Goal: Task Accomplishment & Management: Use online tool/utility

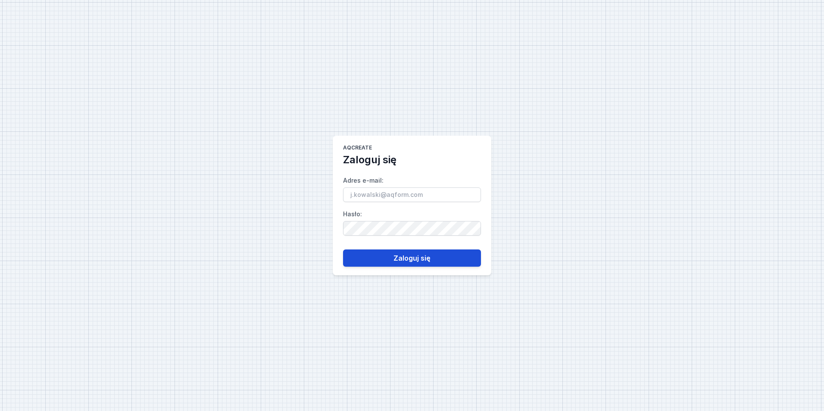
type input "[PERSON_NAME][EMAIL_ADDRESS][DOMAIN_NAME]"
click at [457, 259] on button "Zaloguj się" at bounding box center [412, 258] width 138 height 17
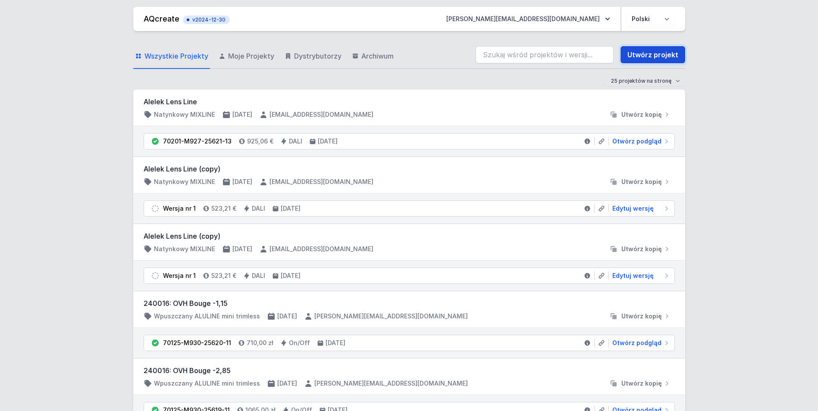
click at [649, 60] on link "Utwórz projekt" at bounding box center [653, 54] width 65 height 17
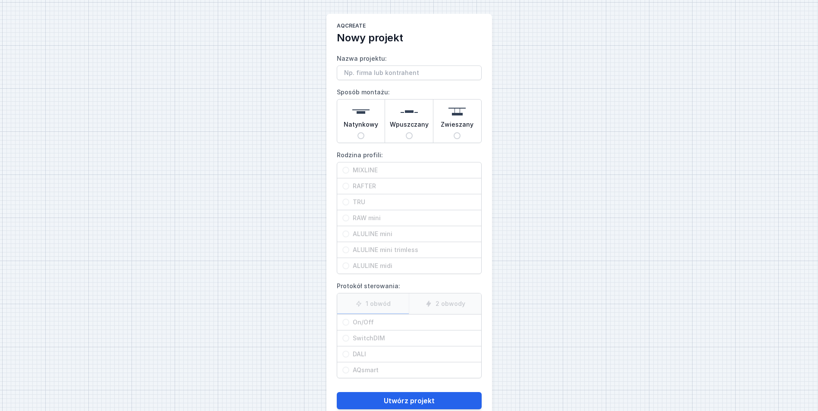
click at [417, 127] on span "Wpuszczany" at bounding box center [409, 126] width 39 height 12
click at [413, 132] on input "Wpuszczany" at bounding box center [409, 135] width 7 height 7
radio input "true"
click at [386, 172] on span "MIXLINE" at bounding box center [412, 170] width 127 height 9
click at [349, 172] on input "MIXLINE" at bounding box center [345, 170] width 7 height 7
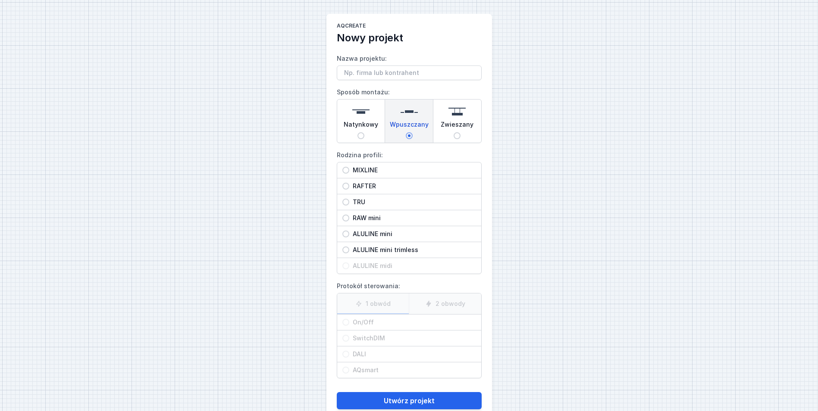
radio input "true"
click at [388, 322] on span "On/Off" at bounding box center [412, 322] width 127 height 9
click at [349, 322] on input "On/Off" at bounding box center [345, 322] width 7 height 7
radio input "true"
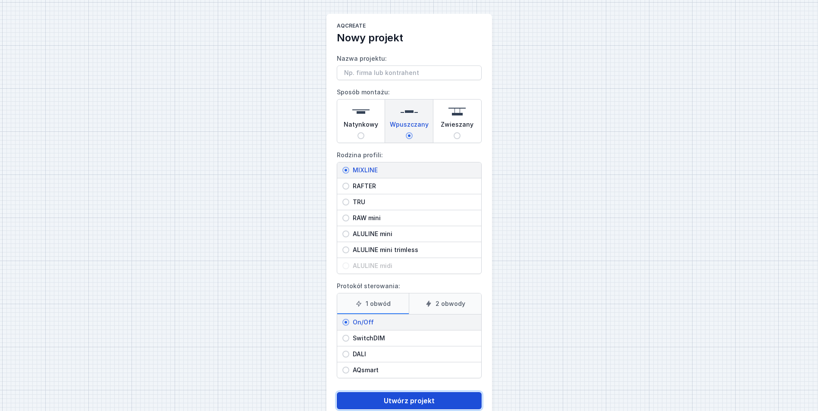
click at [430, 397] on button "Utwórz projekt" at bounding box center [409, 400] width 145 height 17
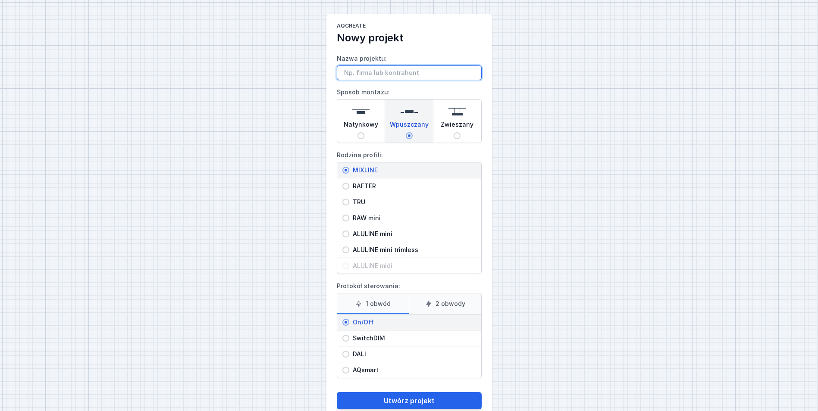
paste input "Of11888v2"
type input "Of11888"
click at [419, 392] on form "Nazwa projektu: Of11888 Sposób montażu: Natynkowy Wpuszczany Zwieszany Rodzina …" at bounding box center [409, 227] width 145 height 365
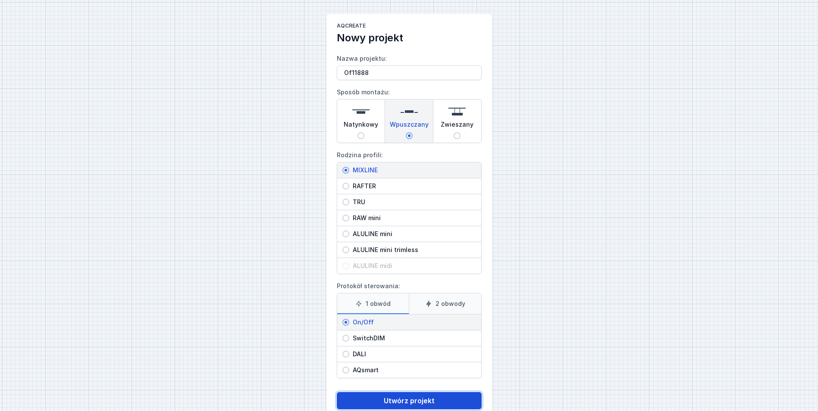
click at [418, 398] on button "Utwórz projekt" at bounding box center [409, 400] width 145 height 17
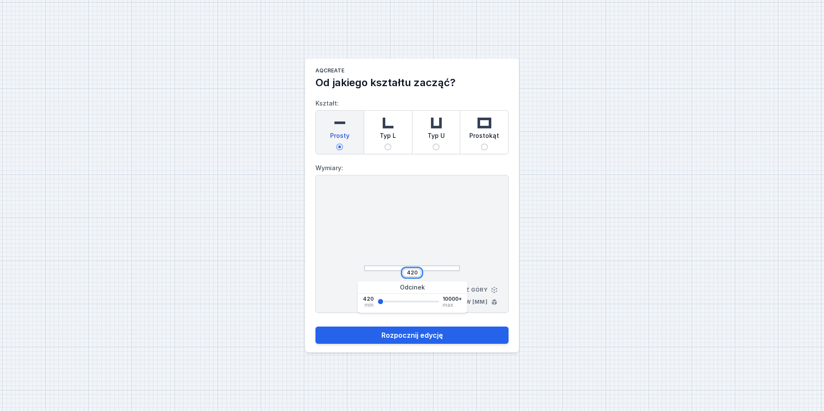
click at [414, 273] on input "420" at bounding box center [412, 273] width 14 height 7
type input "7000"
click at [411, 337] on button "Rozpocznij edycję" at bounding box center [412, 335] width 193 height 17
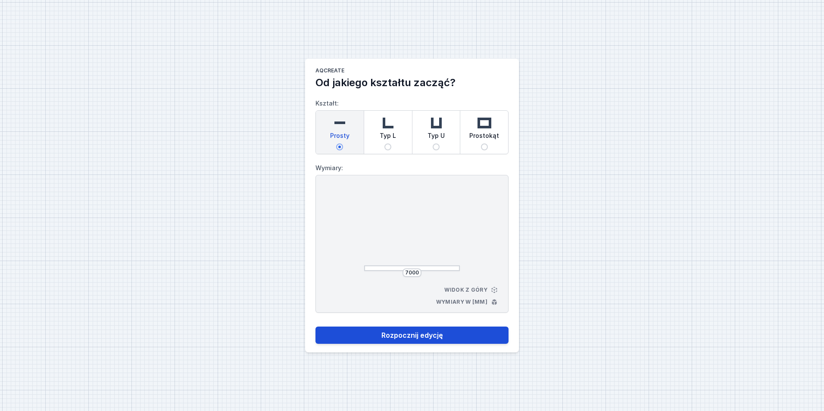
select select "3000"
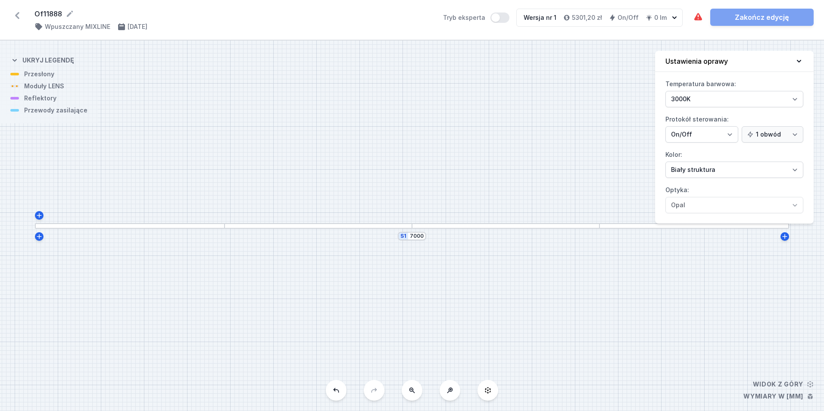
click at [416, 393] on button at bounding box center [412, 390] width 21 height 21
click at [416, 393] on div "S1 7000" at bounding box center [412, 226] width 824 height 371
drag, startPoint x: 475, startPoint y: 144, endPoint x: 394, endPoint y: 207, distance: 102.0
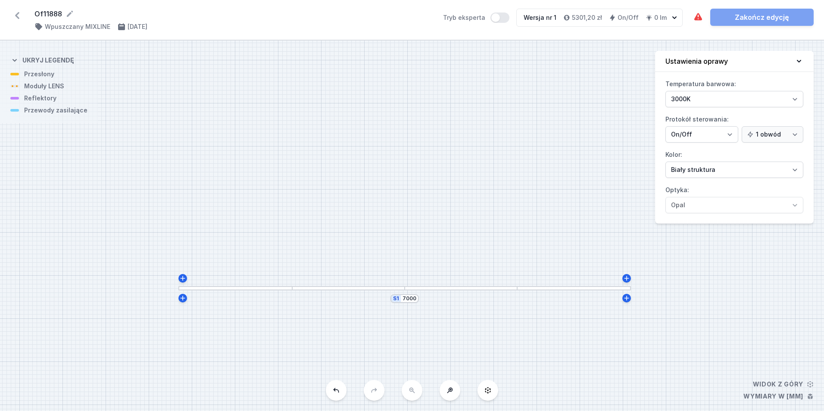
click at [394, 207] on div "S1 7000" at bounding box center [412, 226] width 824 height 371
click at [183, 278] on icon at bounding box center [183, 278] width 5 height 5
type input "7020"
click at [186, 276] on input "440" at bounding box center [186, 275] width 14 height 7
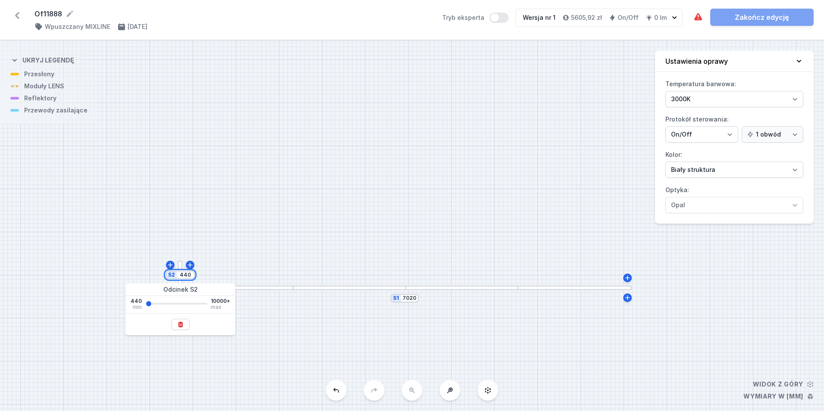
click at [186, 276] on input "440" at bounding box center [186, 275] width 14 height 7
type input "7000"
click at [287, 213] on div "S2 7000 S1 7020" at bounding box center [412, 226] width 824 height 371
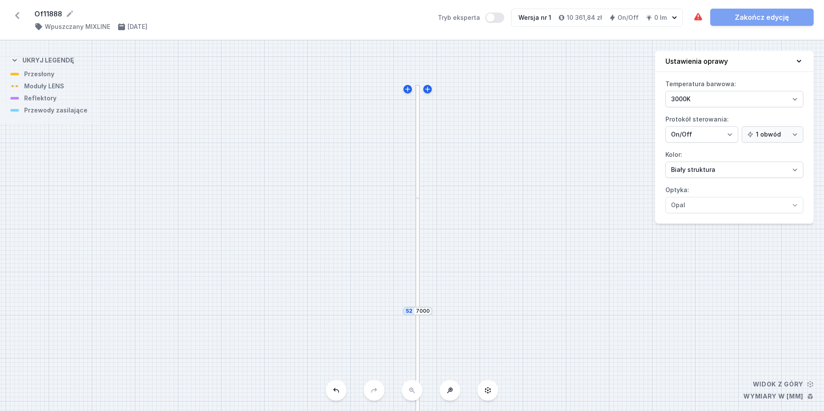
drag, startPoint x: 636, startPoint y: 316, endPoint x: 408, endPoint y: 100, distance: 313.6
click at [408, 100] on div "S2 7000 S1 7020" at bounding box center [412, 226] width 824 height 371
drag, startPoint x: 194, startPoint y: 122, endPoint x: 162, endPoint y: 91, distance: 45.1
click at [162, 92] on div "S2 7000 S1 7020" at bounding box center [412, 226] width 824 height 371
click at [480, 197] on icon at bounding box center [477, 194] width 7 height 7
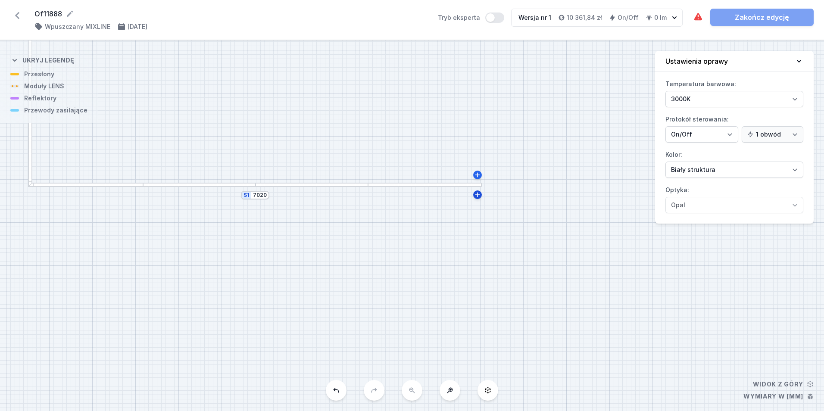
type input "7040"
click at [491, 198] on input "440" at bounding box center [487, 197] width 14 height 7
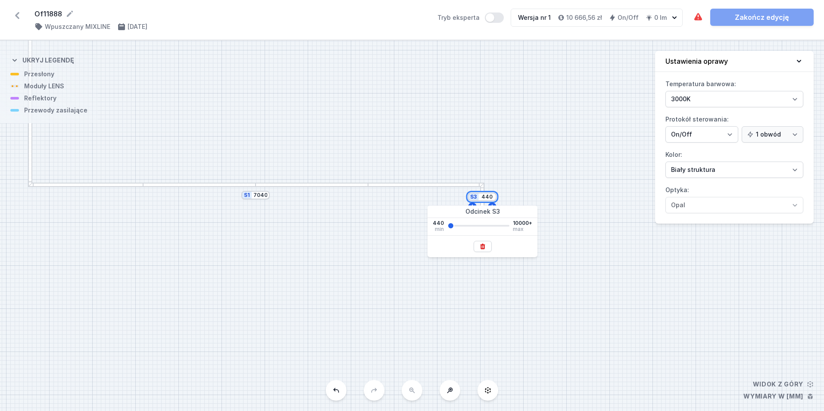
click at [491, 198] on input "440" at bounding box center [487, 197] width 14 height 7
click at [489, 198] on input "440" at bounding box center [487, 197] width 14 height 7
type input "4000"
click at [509, 128] on div "S3 4000 S2 7000 S1 7040" at bounding box center [412, 226] width 824 height 371
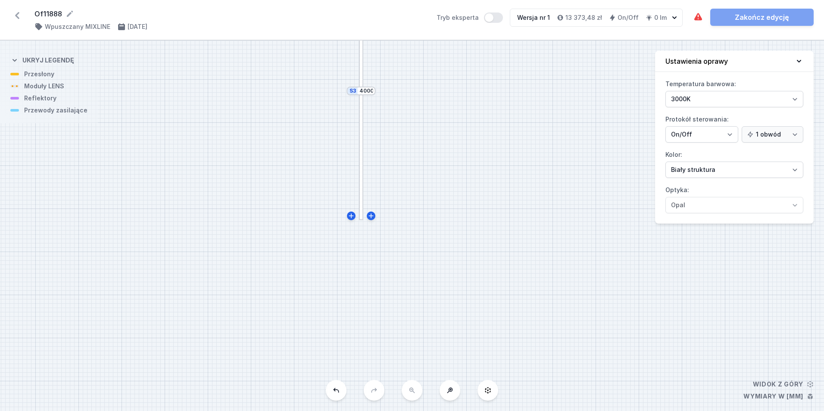
drag, startPoint x: 327, startPoint y: 130, endPoint x: 654, endPoint y: 389, distance: 416.9
click at [654, 389] on div "S3 4000 S2 7000 S1 7040" at bounding box center [412, 226] width 824 height 371
drag, startPoint x: 468, startPoint y: 152, endPoint x: 790, endPoint y: 366, distance: 386.4
click at [790, 366] on div "S3 4000 S2 7000 S1 7040" at bounding box center [412, 226] width 824 height 371
drag, startPoint x: 329, startPoint y: 200, endPoint x: 382, endPoint y: 367, distance: 174.7
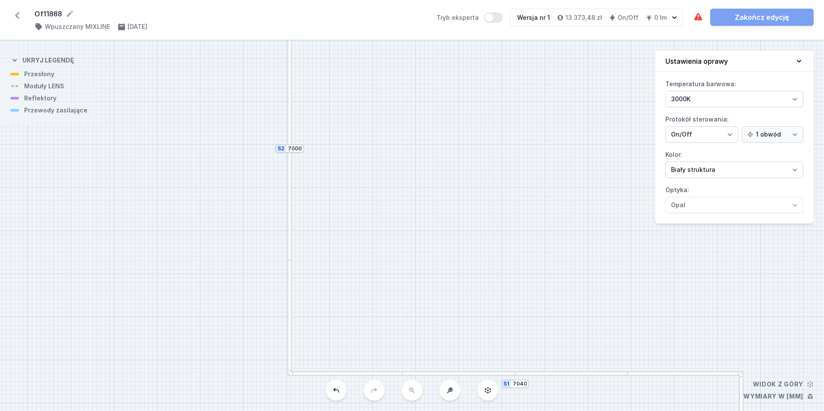
click at [368, 332] on div "S3 4000 S2 7000 S1 7040" at bounding box center [412, 226] width 824 height 371
click at [299, 193] on div at bounding box center [298, 228] width 4 height 112
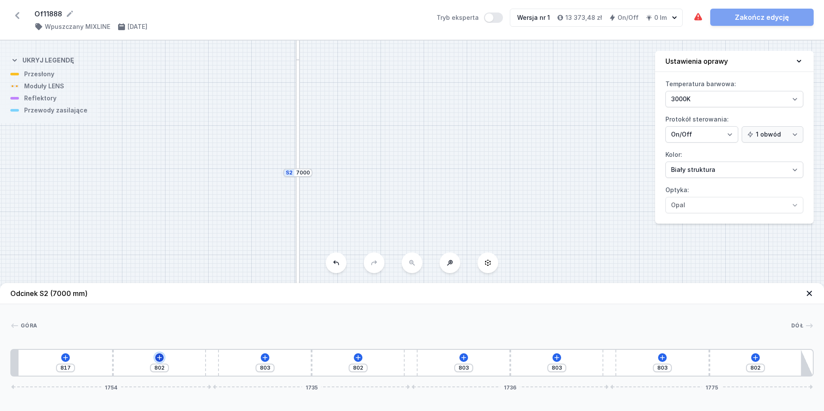
click at [161, 357] on icon at bounding box center [159, 357] width 7 height 7
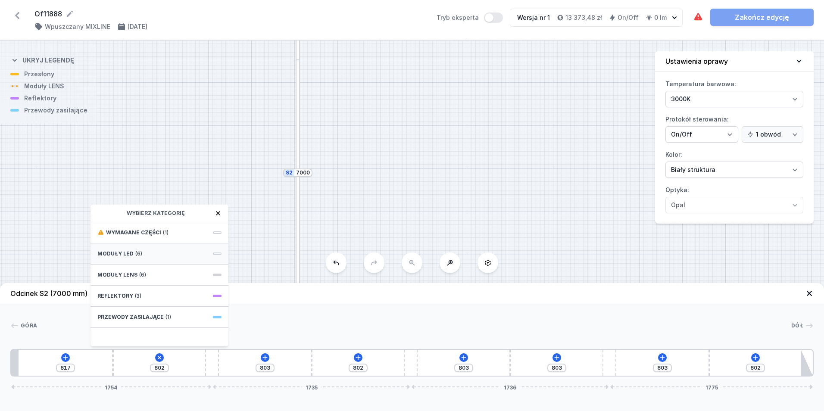
click at [152, 254] on div "Moduły LED (6)" at bounding box center [160, 254] width 138 height 21
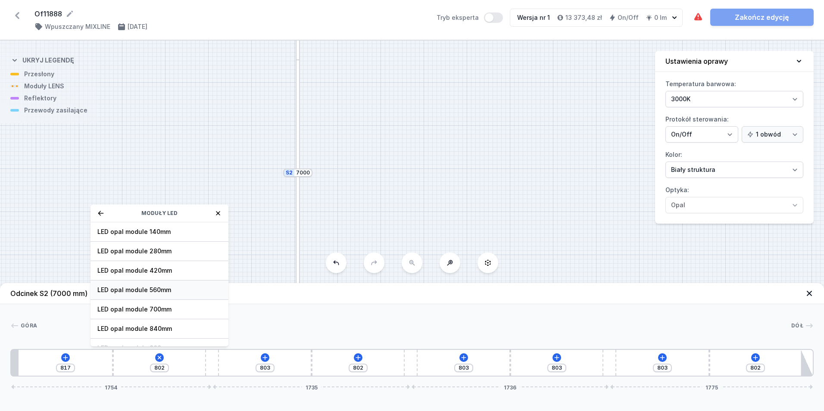
click at [175, 295] on div "LED opal module 560mm" at bounding box center [160, 290] width 138 height 19
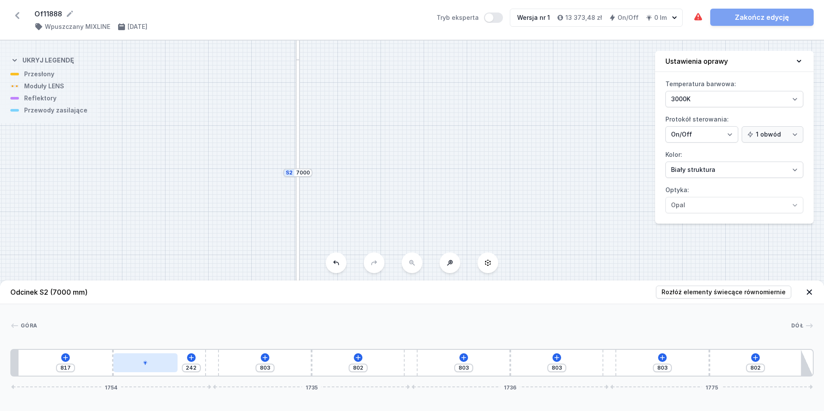
type input "228"
click at [151, 355] on div at bounding box center [145, 363] width 64 height 19
click at [150, 359] on div at bounding box center [147, 363] width 64 height 19
click at [144, 338] on icon at bounding box center [147, 338] width 7 height 7
type input "302"
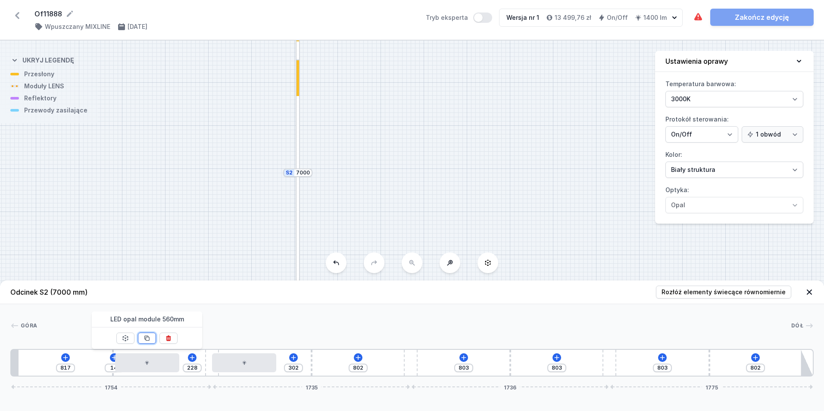
click at [147, 340] on icon at bounding box center [147, 338] width 7 height 7
type input "242"
click at [147, 340] on icon at bounding box center [147, 338] width 7 height 7
type input "302"
click at [147, 340] on icon at bounding box center [147, 338] width 7 height 7
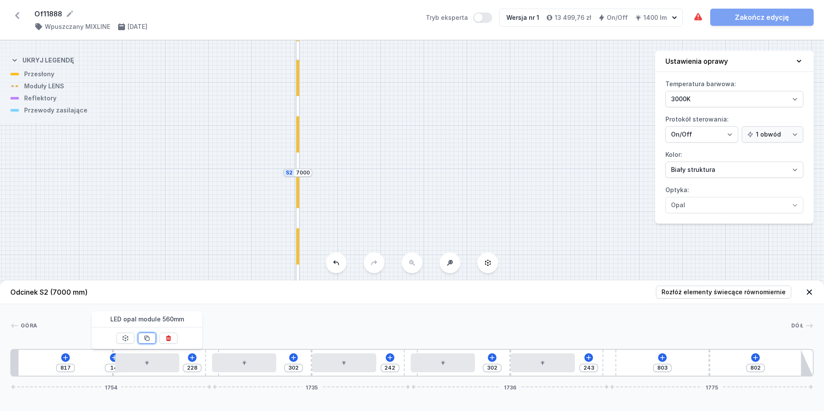
type input "243"
click at [717, 290] on span "Rozłóż elementy świecące równomiernie" at bounding box center [724, 292] width 124 height 9
type input "434"
type input "97"
type input "572"
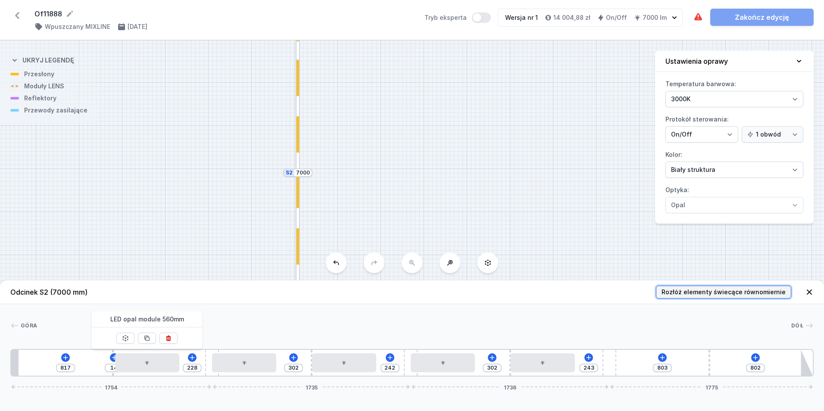
type input "125"
type input "600"
type input "635"
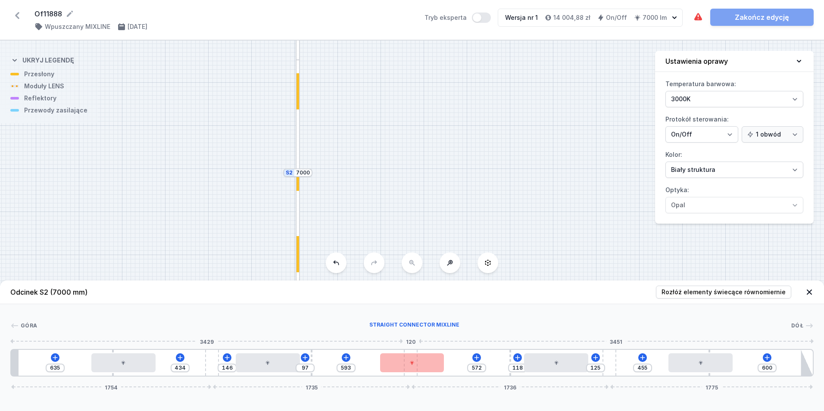
type input "222"
type input "496"
type input "218"
type input "500"
type input "214"
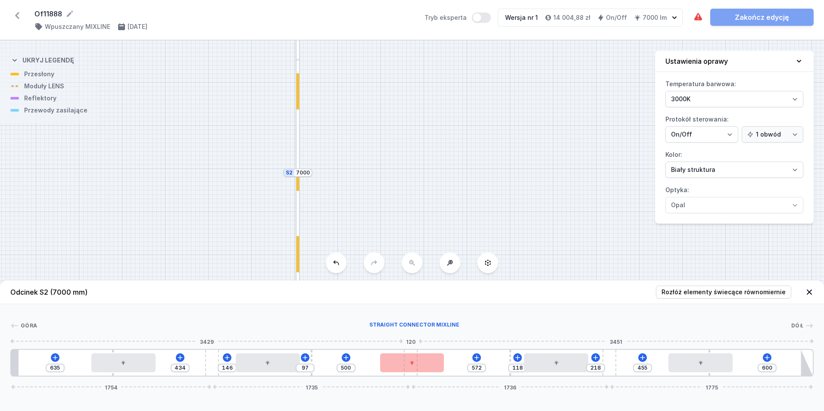
type input "504"
type input "211"
type input "507"
type input "158"
type input "560"
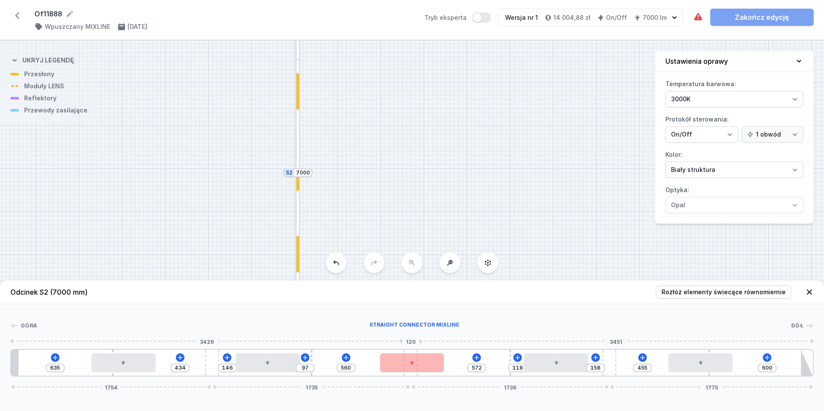
type input "103"
type input "615"
type input "73"
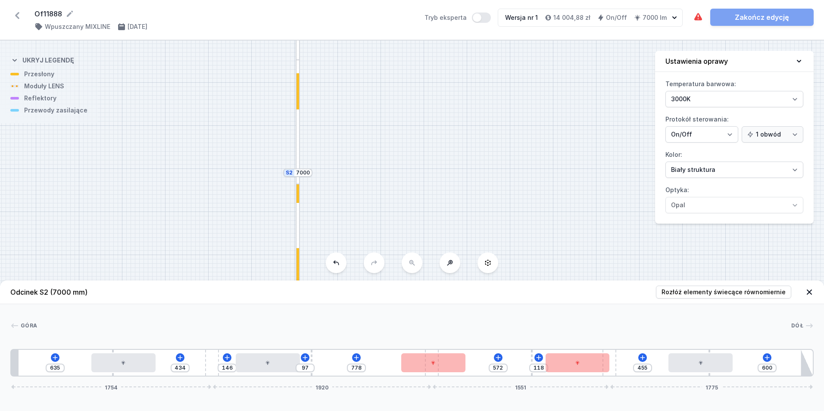
drag, startPoint x: 412, startPoint y: 374, endPoint x: 476, endPoint y: 384, distance: 64.7
click at [476, 384] on div "Odcinek S2 (7000 mm) Rozłóż elementy świecące równomiernie Góra Dół 1 2 3 4 3 2…" at bounding box center [412, 346] width 824 height 131
click at [720, 294] on span "Rozłóż elementy świecące równomiernie" at bounding box center [724, 292] width 124 height 9
type input "593"
type input "700"
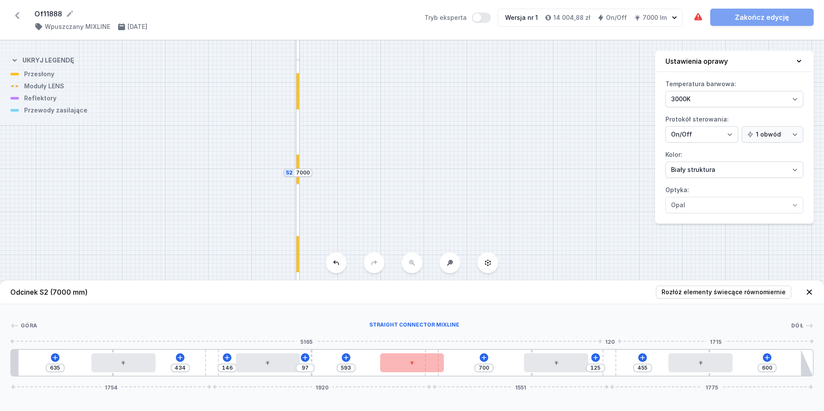
type input "712"
type input "13"
type input "704"
type input "21"
type input "648"
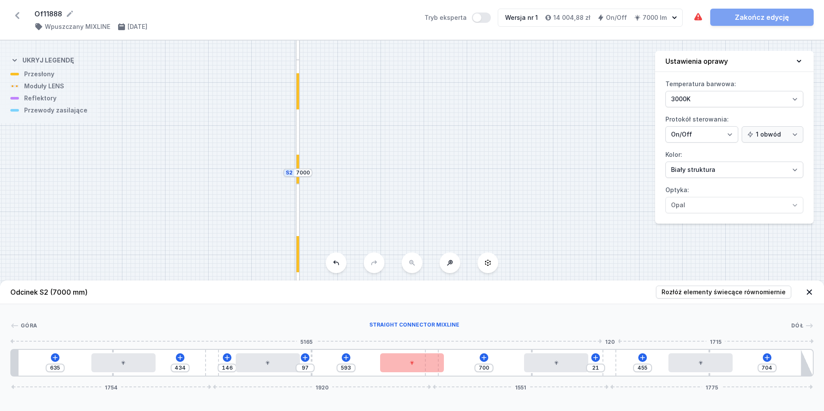
type input "77"
type input "585"
type input "140"
type input "522"
type input "203"
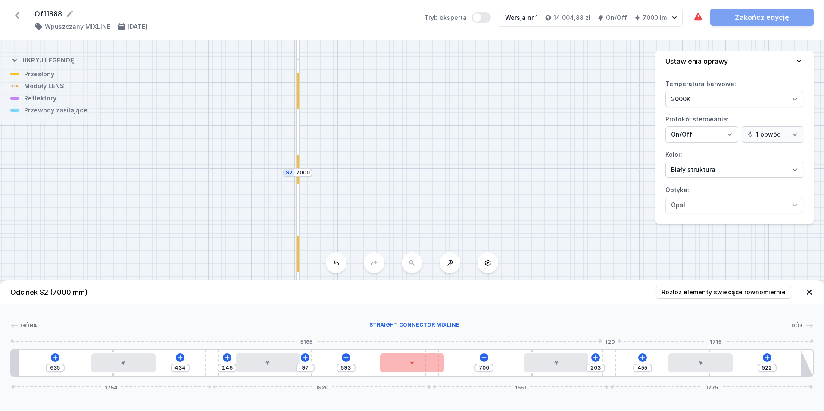
type input "451"
type input "274"
type input "395"
type input "330"
type input "365"
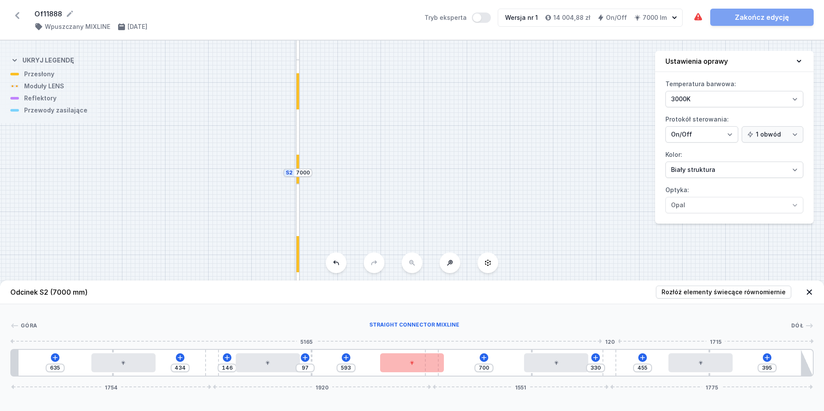
type input "360"
type input "350"
type input "375"
type input "332"
type input "393"
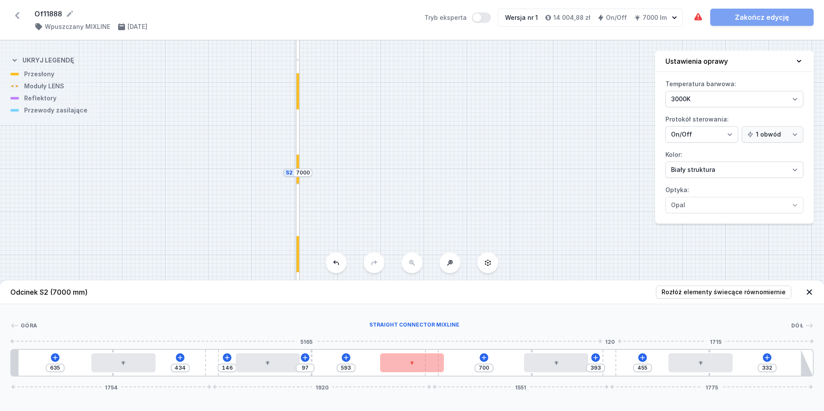
type input "317"
type input "408"
type input "298"
type input "427"
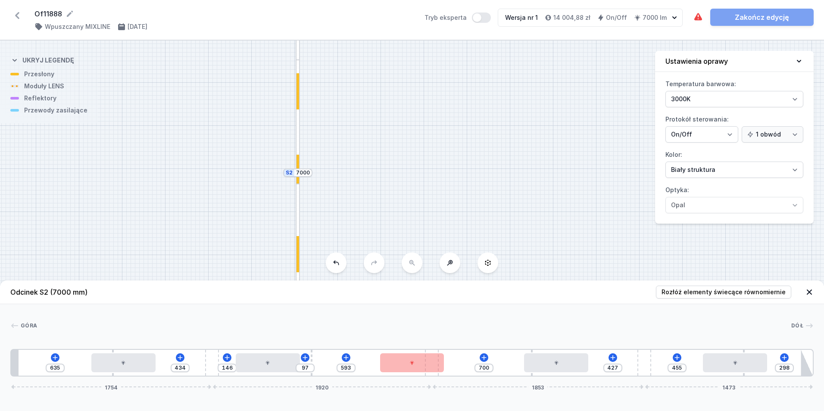
type input "287"
type input "438"
type input "272"
type input "453"
type input "254"
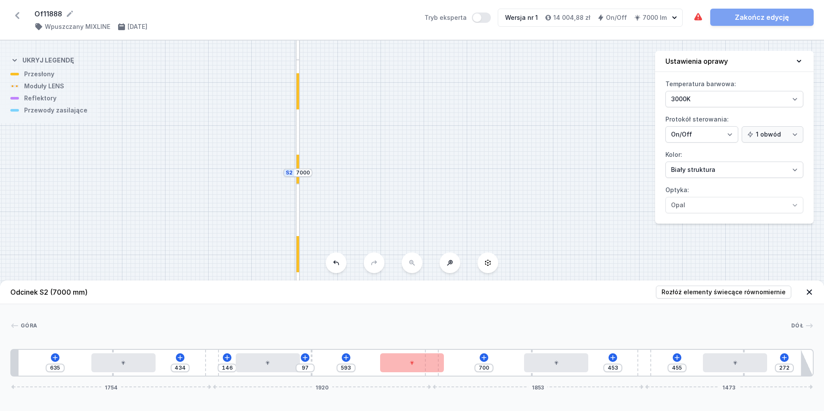
type input "471"
type input "224"
type input "501"
type input "198"
type input "527"
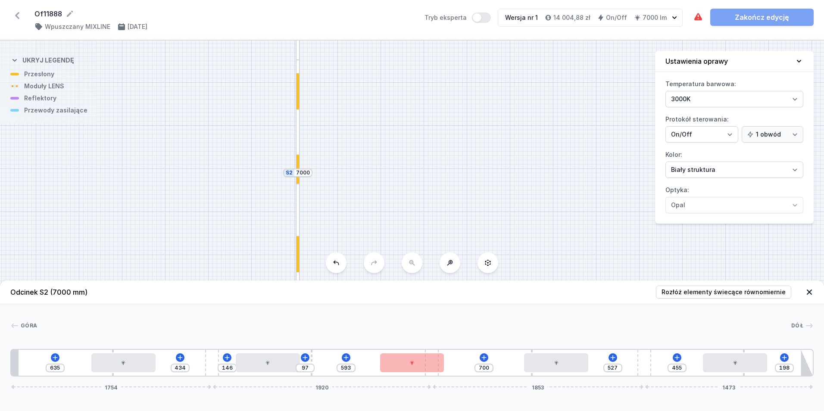
type input "172"
type input "553"
type input "157"
type input "568"
type input "149"
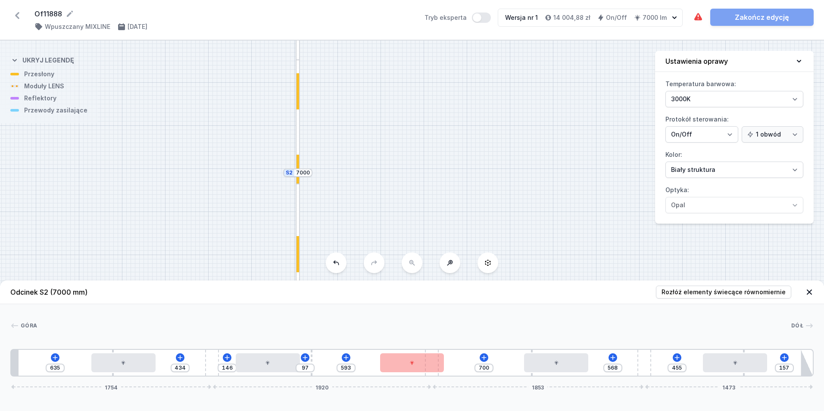
type input "576"
type input "146"
type input "579"
type input "138"
type input "587"
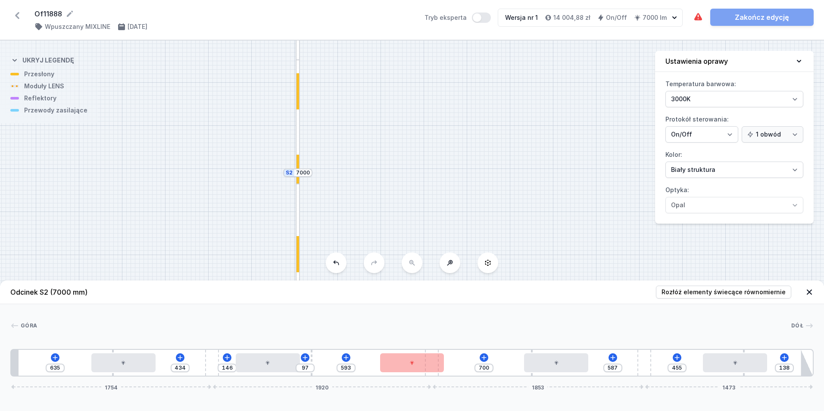
type input "134"
type input "591"
type input "131"
type input "594"
type input "116"
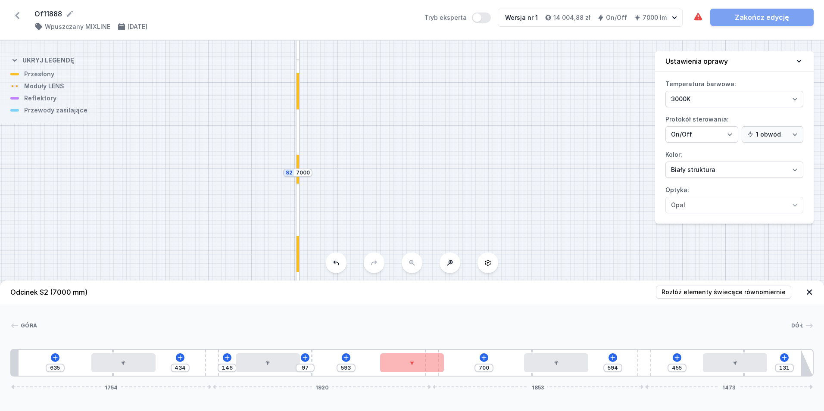
type input "609"
type input "108"
type input "617"
drag, startPoint x: 612, startPoint y: 371, endPoint x: 532, endPoint y: 389, distance: 82.1
click at [683, 373] on div "635 434 146 97 593 700 617 455 108 1754 1920 2043 1283" at bounding box center [412, 363] width 804 height 28
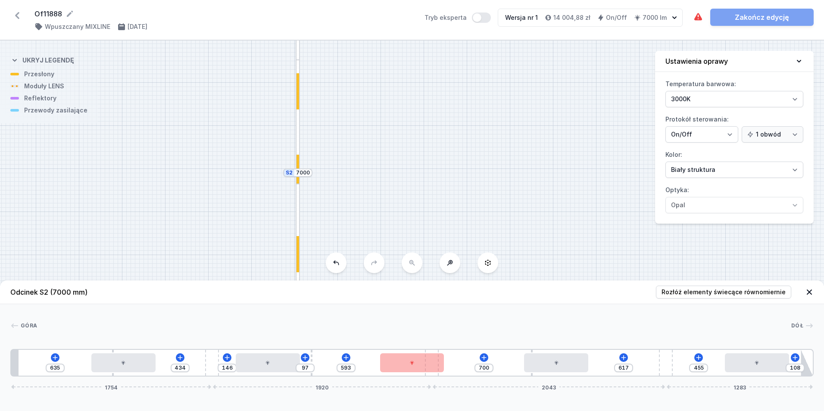
type input "101"
type input "624"
click at [439, 376] on div "635 434 146 97 593 700 624 455 101 1754 1920 2050 1276" at bounding box center [412, 363] width 804 height 28
type input "746"
type input "440"
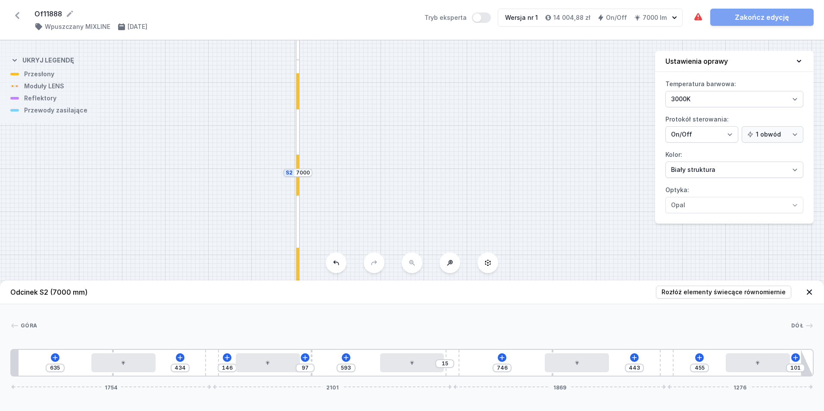
type input "18"
drag, startPoint x: 437, startPoint y: 374, endPoint x: 470, endPoint y: 374, distance: 32.8
click at [743, 288] on span "Rozłóż elementy świecące równomiernie" at bounding box center [724, 292] width 124 height 9
type input "600"
type input "562"
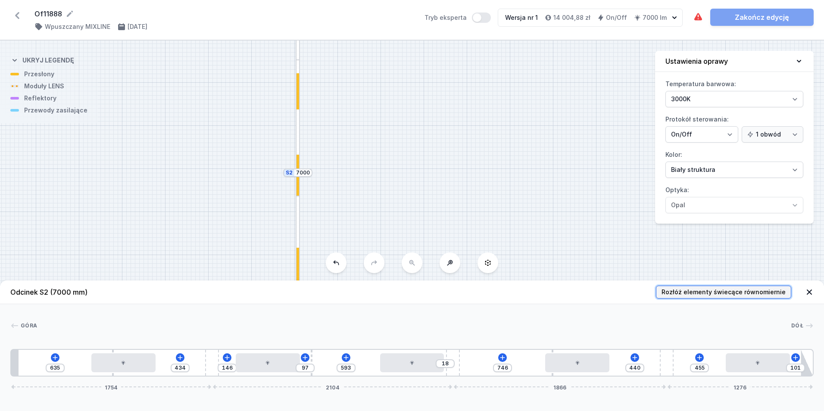
type input "624"
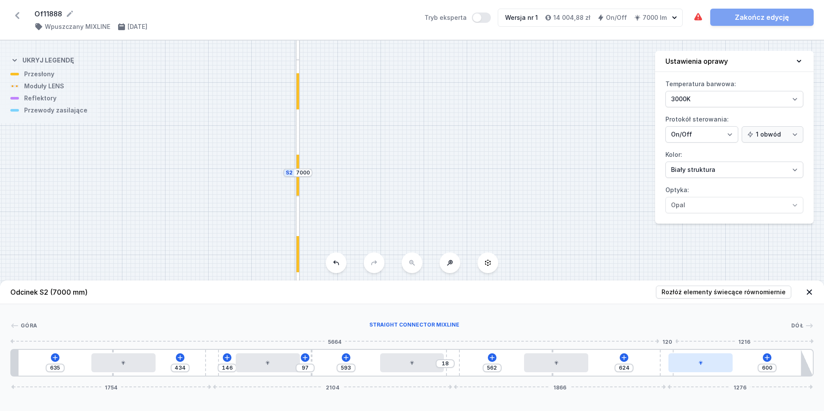
type input "615"
type input "500"
type input "619"
type input "496"
type input "623"
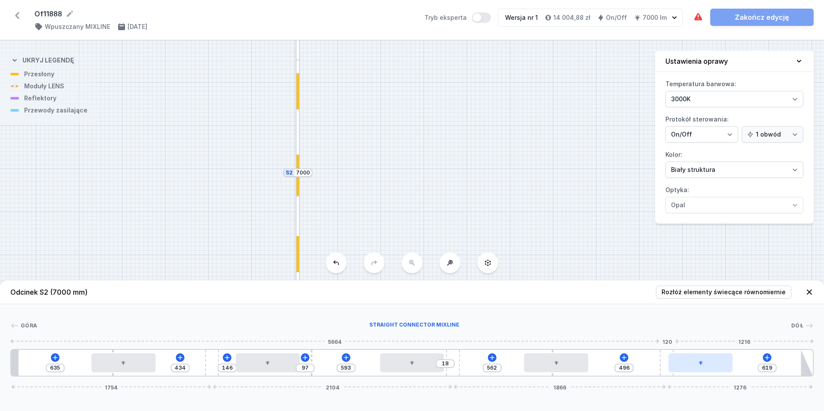
type input "492"
type input "627"
type input "488"
type input "630"
type input "485"
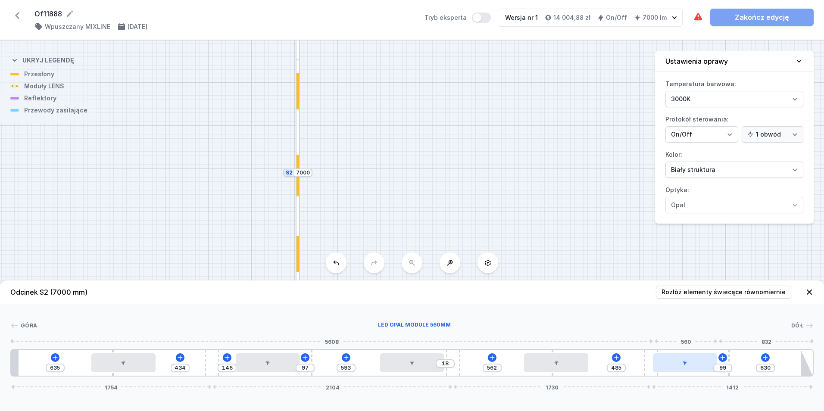
click at [664, 369] on div "635 434 146 97 593 18 562 485 99 630 1754 2104 1730 1412" at bounding box center [412, 363] width 804 height 28
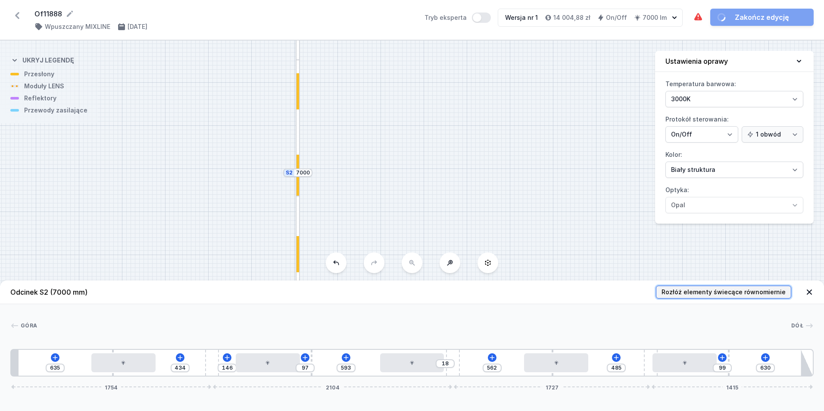
click at [745, 288] on span "Rozłóż elementy świecące równomiernie" at bounding box center [724, 292] width 124 height 9
type input "574"
drag, startPoint x: 728, startPoint y: 374, endPoint x: 743, endPoint y: 375, distance: 14.3
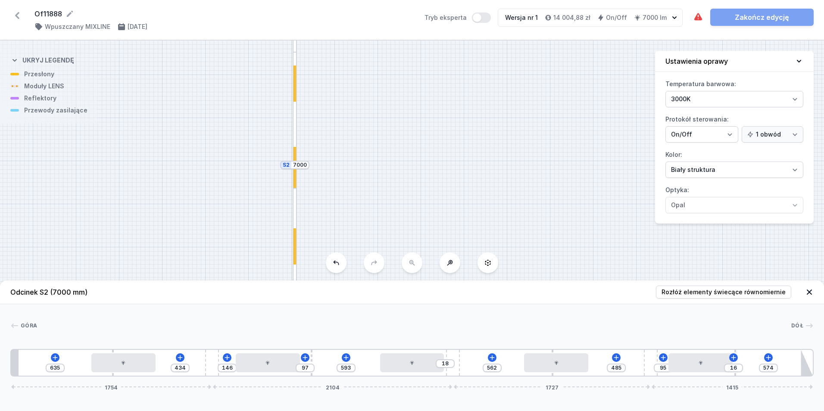
drag, startPoint x: 506, startPoint y: 204, endPoint x: 470, endPoint y: 118, distance: 92.6
click at [470, 116] on div "S3 4000 S2 7000 S1 7040" at bounding box center [412, 226] width 824 height 371
type input "608"
type input "17"
type input "612"
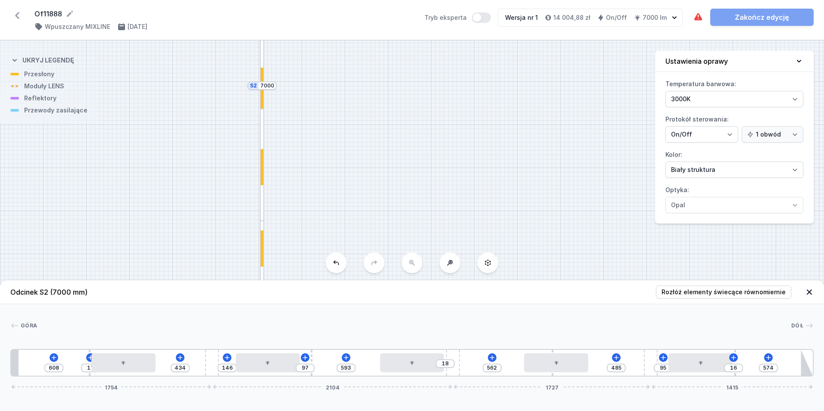
type input "13"
type input "615"
type input "10"
type input "619"
type input "6"
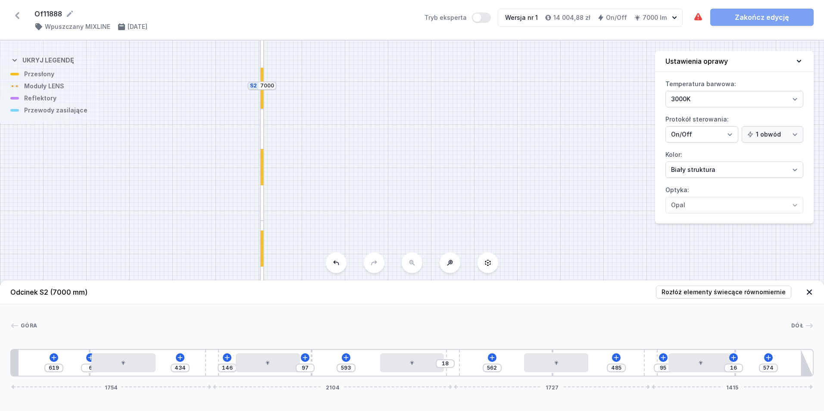
type input "623"
type input "2"
drag, startPoint x: 113, startPoint y: 376, endPoint x: 89, endPoint y: 380, distance: 24.2
click at [89, 380] on div "Odcinek S2 (7000 mm) Rozłóż elementy świecące równomiernie Góra Dół 1 2 3 4 3 2…" at bounding box center [412, 346] width 824 height 131
type input "75"
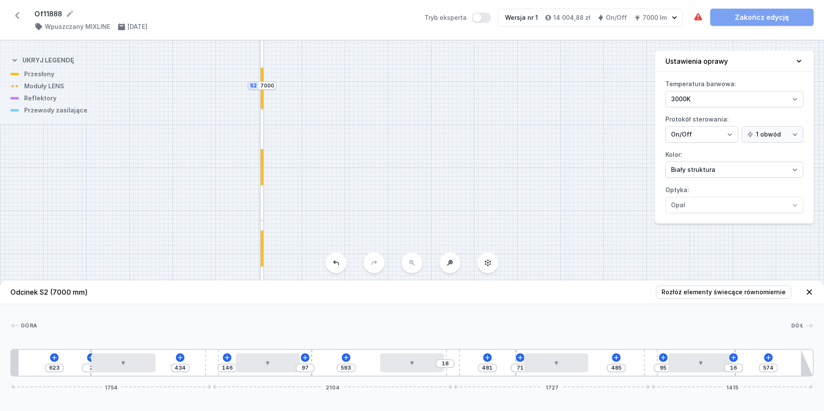
type input "477"
type input "94"
type input "458"
type input "112"
type input "440"
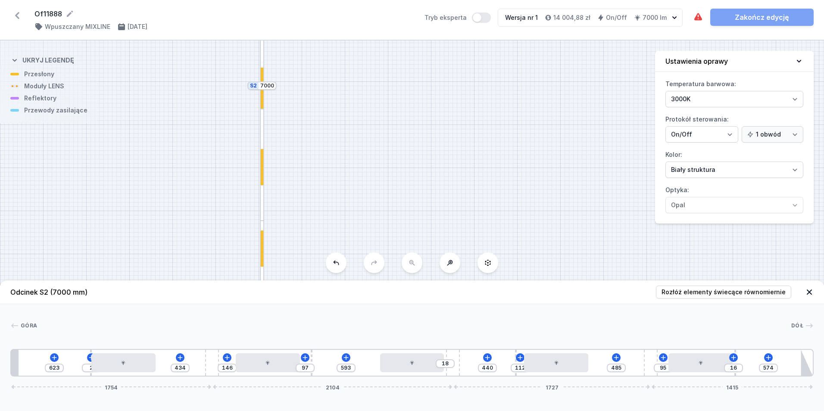
type input "97"
type input "455"
type input "90"
type input "462"
type input "86"
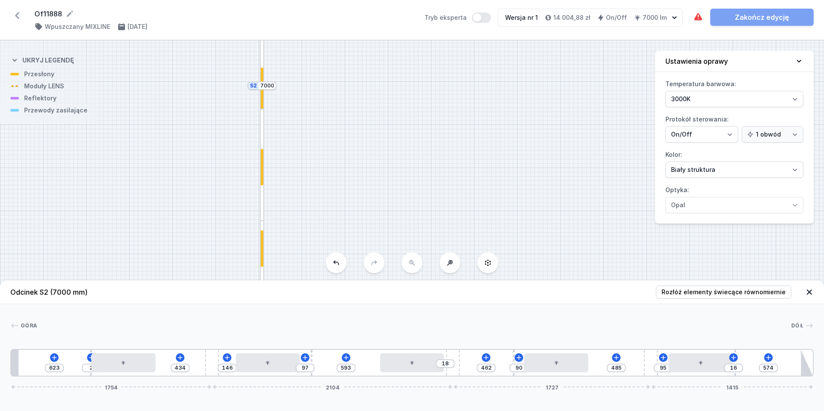
type input "466"
type input "79"
type input "473"
drag, startPoint x: 552, startPoint y: 374, endPoint x: 530, endPoint y: 383, distance: 23.4
click at [520, 382] on div "Odcinek S2 (7000 mm) Rozłóż elementy świecące równomiernie Góra Dół 1 2 3 4 3 2…" at bounding box center [412, 346] width 824 height 131
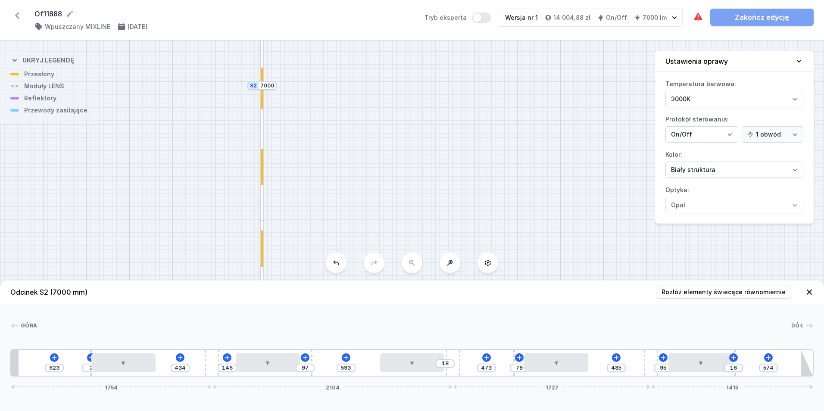
type input "75"
type input "477"
drag, startPoint x: 308, startPoint y: 207, endPoint x: 317, endPoint y: 73, distance: 134.4
click at [316, 77] on div "S3 4000 S2 7000 S1 7040" at bounding box center [412, 226] width 824 height 371
click at [503, 187] on input "7040" at bounding box center [502, 188] width 14 height 7
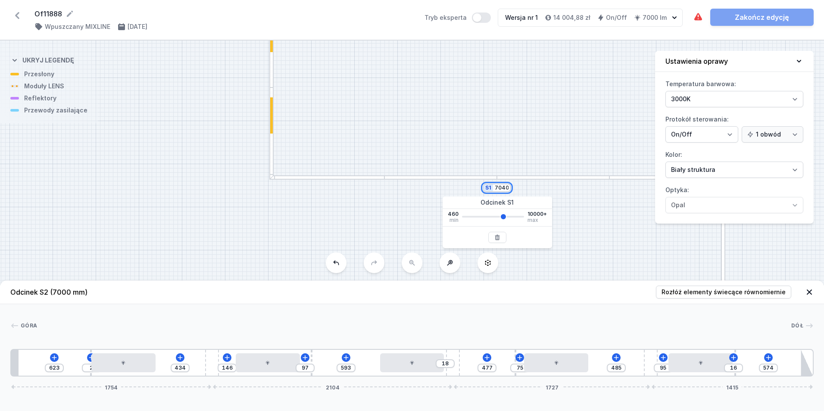
click at [503, 187] on input "7040" at bounding box center [502, 188] width 14 height 7
click at [500, 189] on input "7040" at bounding box center [502, 188] width 14 height 7
click at [501, 188] on input "7040" at bounding box center [502, 188] width 14 height 7
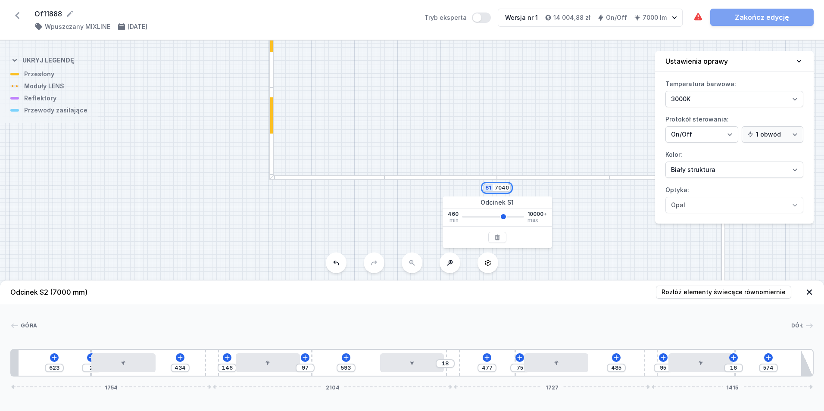
click at [503, 189] on input "7040" at bounding box center [502, 188] width 14 height 7
type input "7000"
click at [546, 112] on div "S3 4000 S2 7000 S1 7000" at bounding box center [412, 226] width 824 height 371
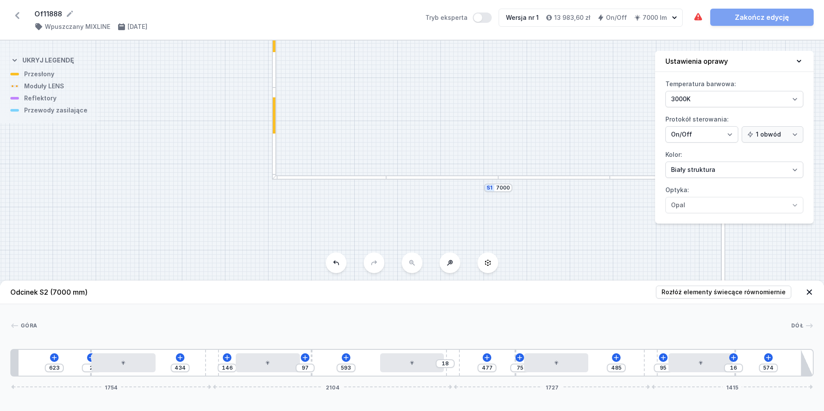
click at [534, 180] on div at bounding box center [554, 178] width 112 height 4
type input "794"
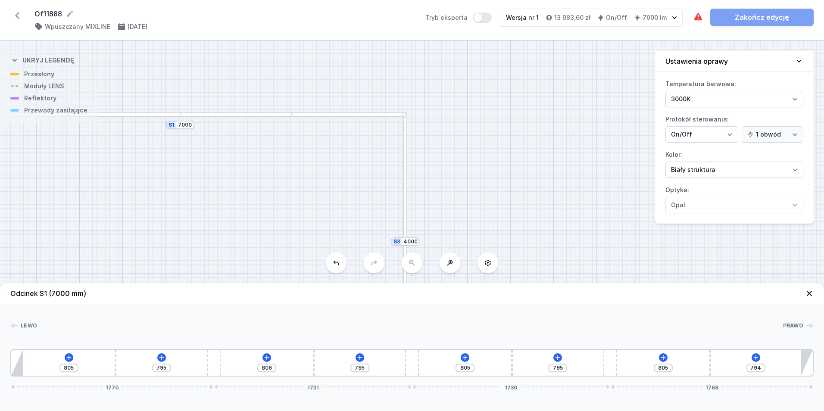
drag, startPoint x: 414, startPoint y: 114, endPoint x: 96, endPoint y: 51, distance: 324.0
click at [96, 51] on div "S3 4000 S2 7000 S1 7000" at bounding box center [412, 226] width 824 height 371
drag, startPoint x: 235, startPoint y: 172, endPoint x: 400, endPoint y: 196, distance: 166.1
click at [400, 196] on div "S3 4000 S2 7000 S1 7000" at bounding box center [412, 226] width 824 height 371
click at [273, 360] on div "805 795 806 795 805 795 805 794 1770 1731 1730 1769" at bounding box center [412, 363] width 804 height 28
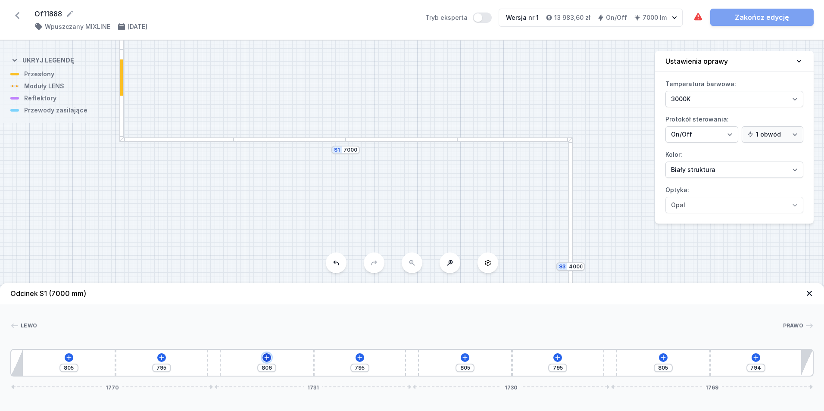
click at [268, 358] on icon at bounding box center [267, 357] width 5 height 5
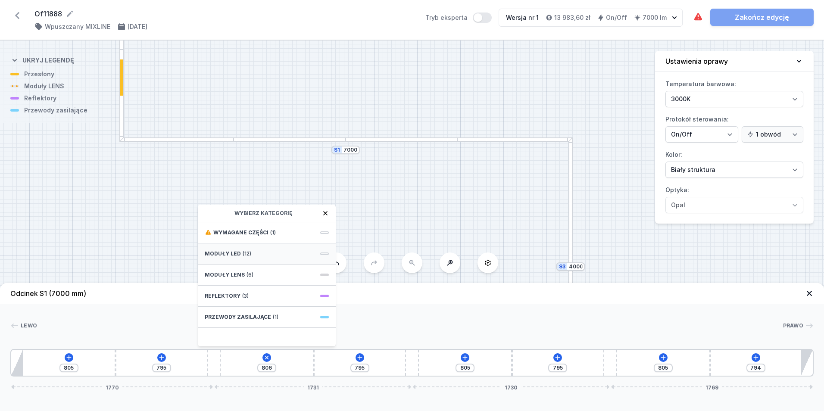
click at [252, 257] on div "Moduły LED (12)" at bounding box center [267, 254] width 138 height 21
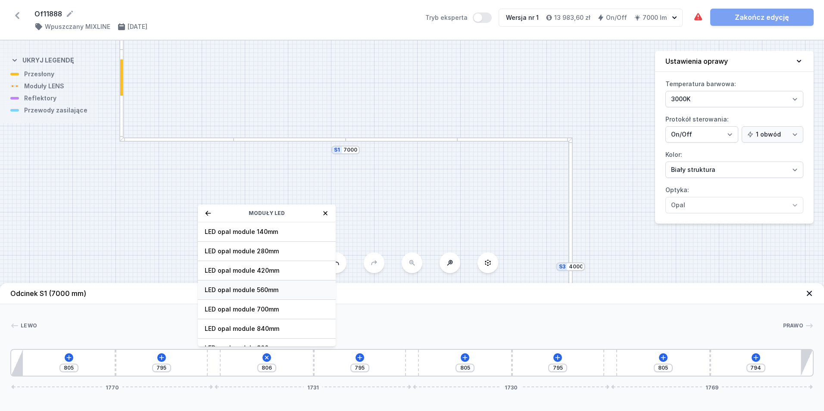
click at [287, 291] on span "LED opal module 560mm" at bounding box center [267, 290] width 124 height 9
type input "305"
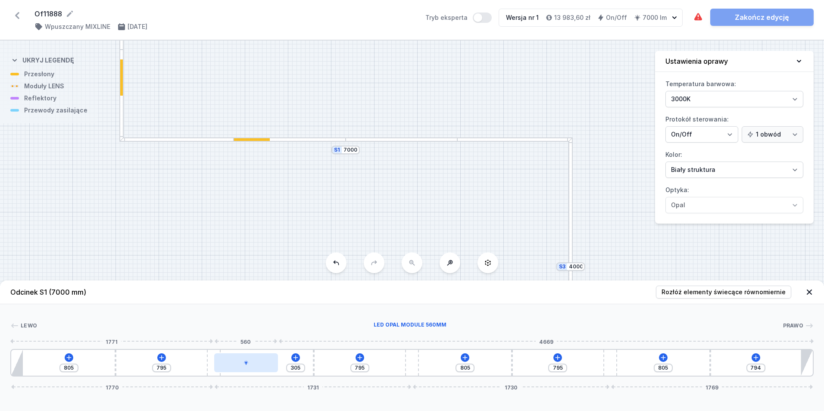
click at [248, 367] on div at bounding box center [246, 363] width 64 height 19
click at [246, 341] on icon at bounding box center [246, 338] width 7 height 7
type input "235"
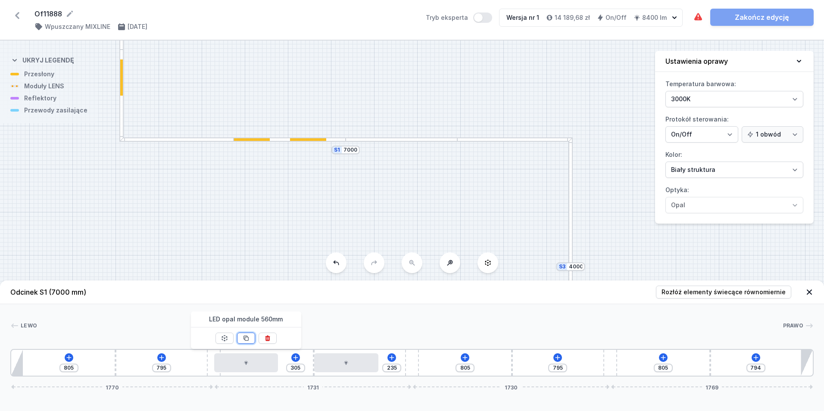
click at [246, 341] on icon at bounding box center [246, 338] width 5 height 5
type input "304"
click at [246, 341] on icon at bounding box center [246, 338] width 5 height 5
type input "235"
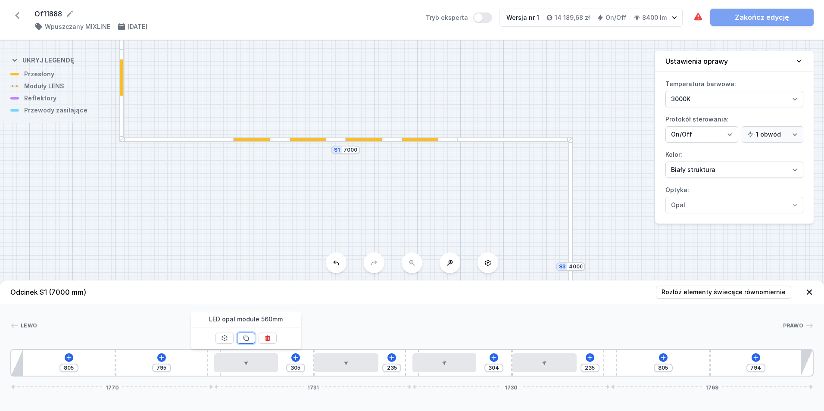
click at [246, 341] on icon at bounding box center [246, 338] width 5 height 5
type input "304"
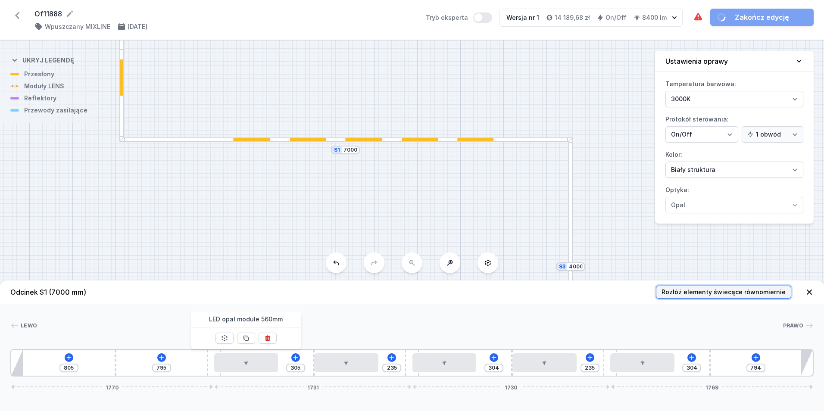
click at [752, 288] on button "Rozłóż elementy świecące równomiernie" at bounding box center [723, 292] width 135 height 13
type input "600"
type input "450"
type input "116"
type input "586"
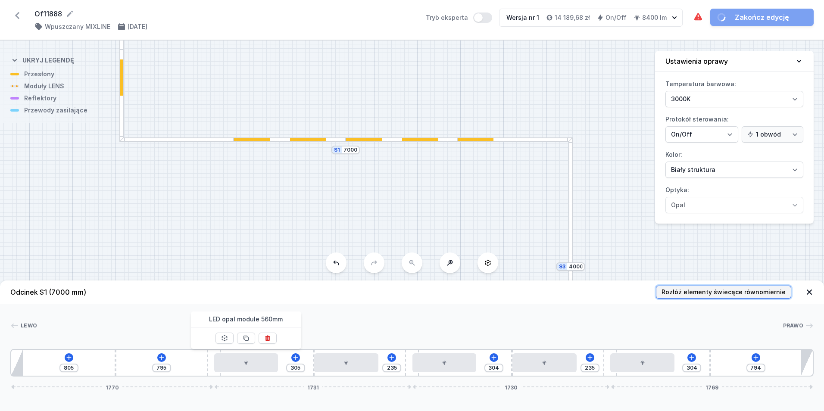
type input "131"
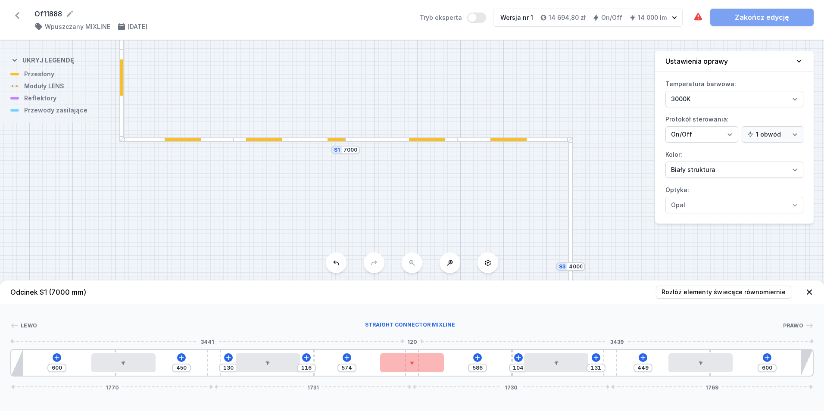
type input "777"
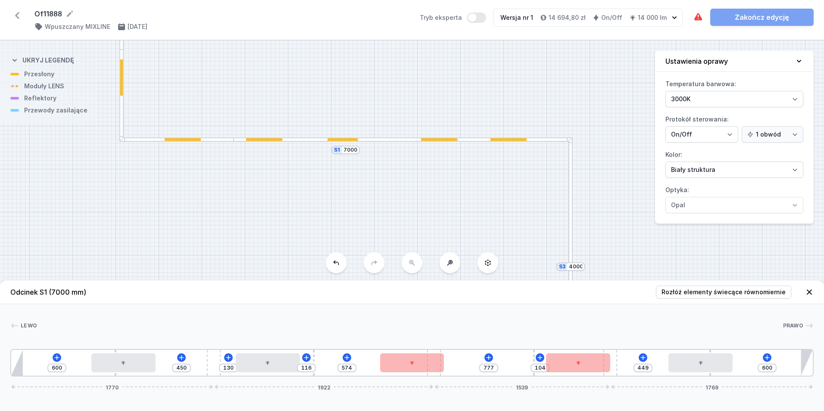
drag, startPoint x: 415, startPoint y: 375, endPoint x: 469, endPoint y: 370, distance: 54.5
click at [469, 370] on div "600 450 130 116 574 777 104 449 600 1770 1922 1539 1769" at bounding box center [412, 363] width 804 height 28
click at [619, 376] on div "600 450 130 116 574 777 104 449 600 1770 1922 1539 1769" at bounding box center [412, 363] width 804 height 28
type input "533"
type input "7"
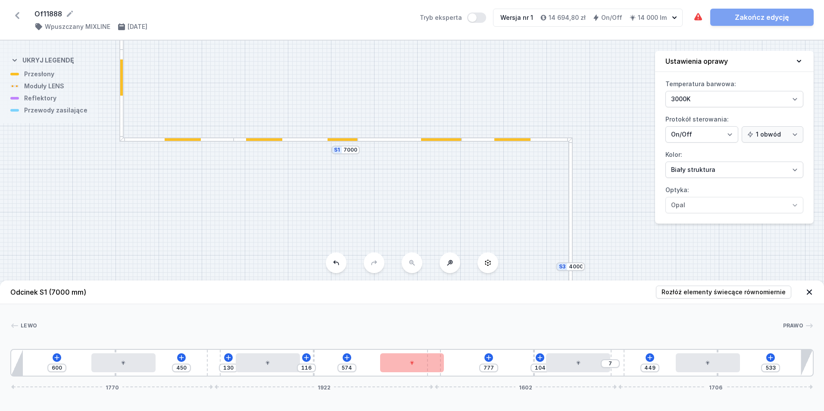
type input "530"
type input "10"
type input "526"
type input "14"
type input "511"
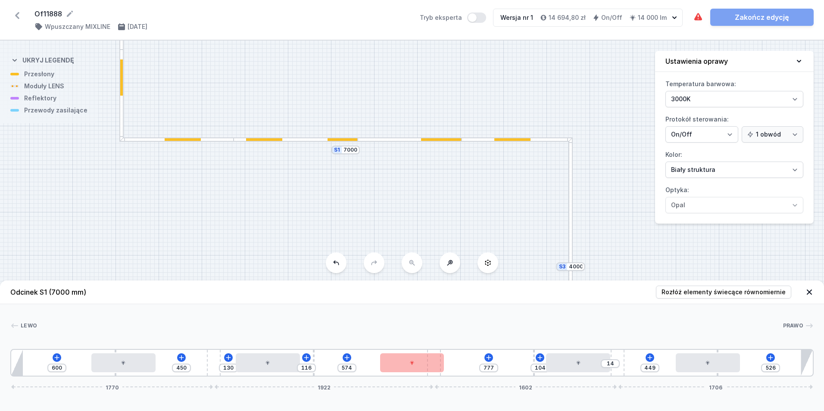
type input "29"
type input "496"
type input "44"
type input "493"
type input "47"
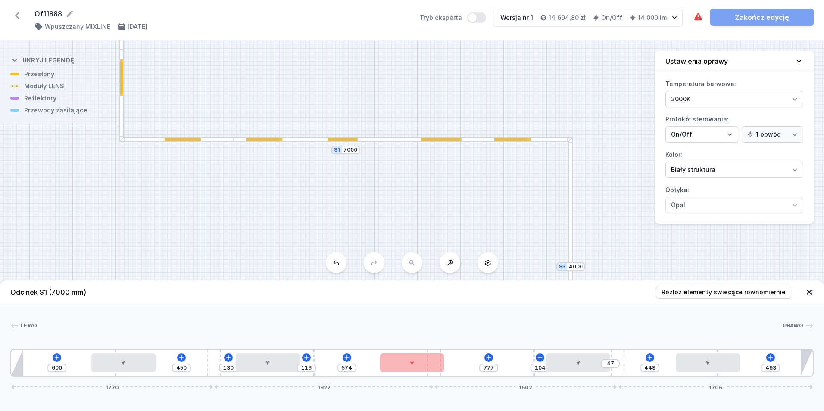
type input "489"
type input "51"
type input "485"
type input "55"
type input "481"
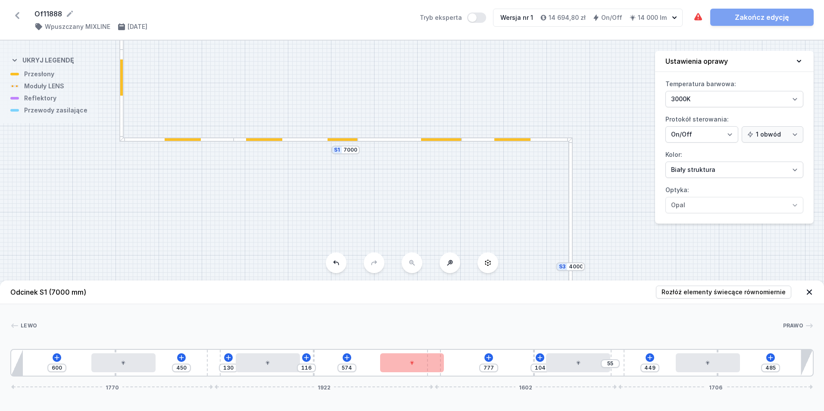
type input "59"
type input "478"
type input "62"
type input "474"
type input "66"
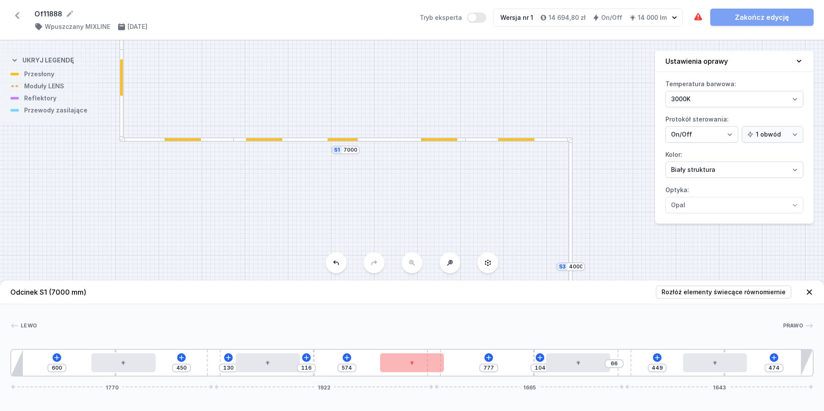
type input "470"
type input "70"
type input "467"
type input "73"
type input "463"
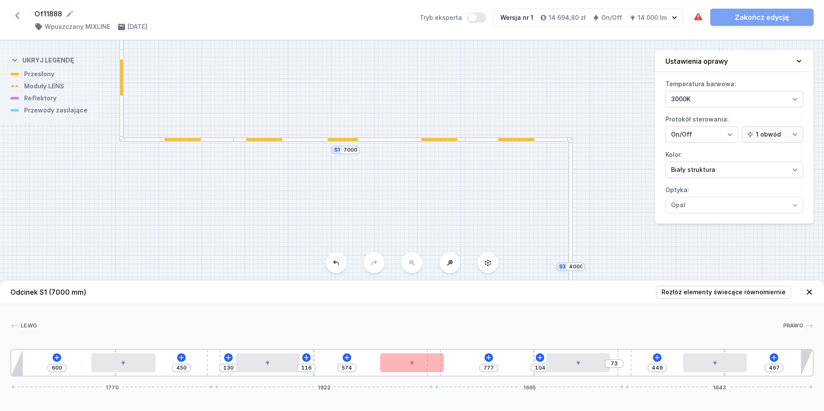
type input "77"
type input "459"
type input "81"
type input "455"
type input "85"
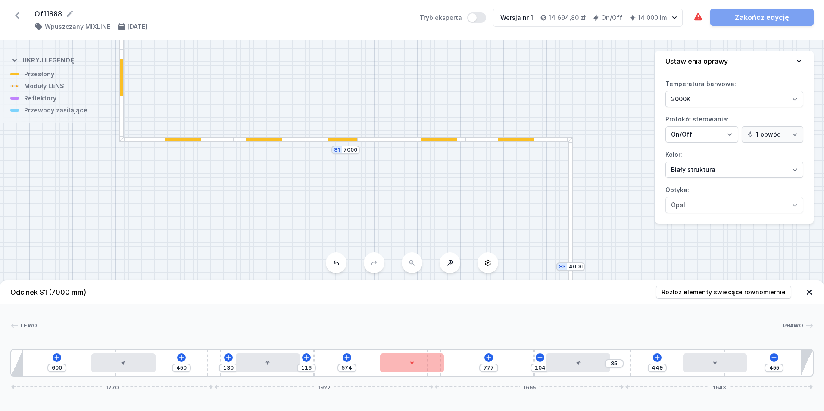
drag, startPoint x: 614, startPoint y: 375, endPoint x: 646, endPoint y: 373, distance: 32.0
click at [646, 373] on div "600 450 130 116 574 777 104 85 449 455 1770 1922 1665 1643" at bounding box center [412, 363] width 804 height 28
type input "805"
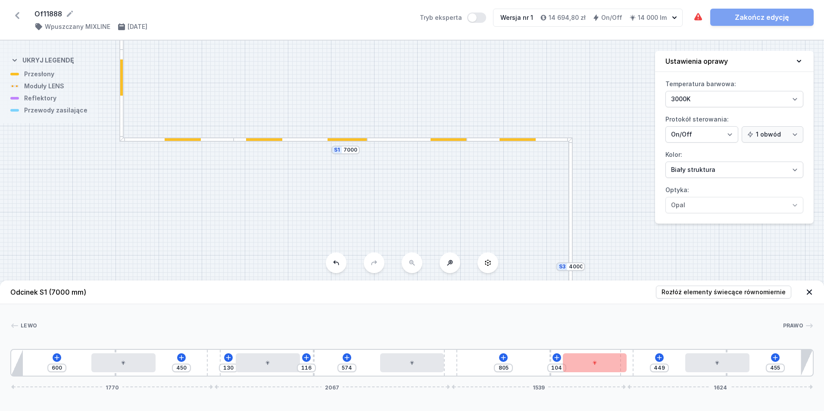
drag, startPoint x: 467, startPoint y: 376, endPoint x: 489, endPoint y: 373, distance: 21.3
type input "387"
type input "8"
type input "383"
type input "12"
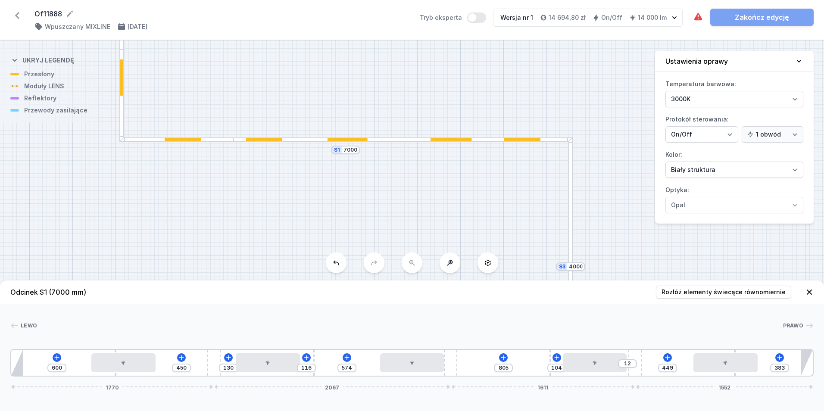
drag, startPoint x: 633, startPoint y: 372, endPoint x: 656, endPoint y: 374, distance: 23.8
click at [656, 374] on div "600 450 130 116 574 805 104 12 449 383 1770 2067 1611 1552" at bounding box center [412, 363] width 804 height 28
type input "358"
type input "15"
type input "354"
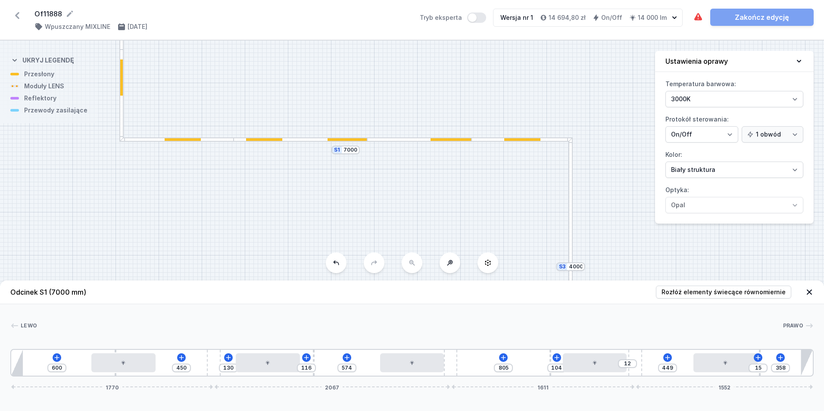
type input "19"
type input "358"
type input "15"
type input "362"
type input "11"
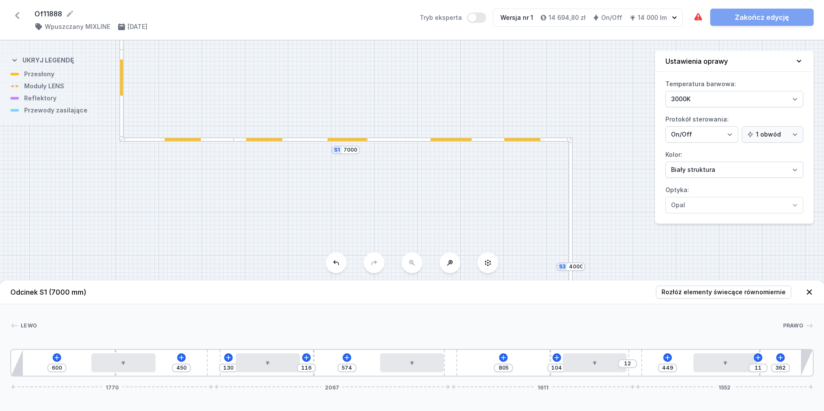
type input "366"
type input "7"
type input "354"
type input "19"
type input "351"
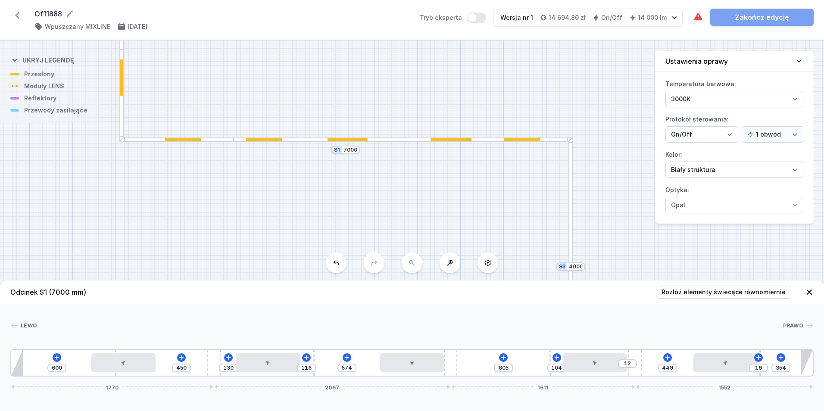
type input "22"
type input "347"
type input "26"
drag, startPoint x: 735, startPoint y: 375, endPoint x: 772, endPoint y: 374, distance: 36.7
drag, startPoint x: 116, startPoint y: 376, endPoint x: 86, endPoint y: 379, distance: 29.9
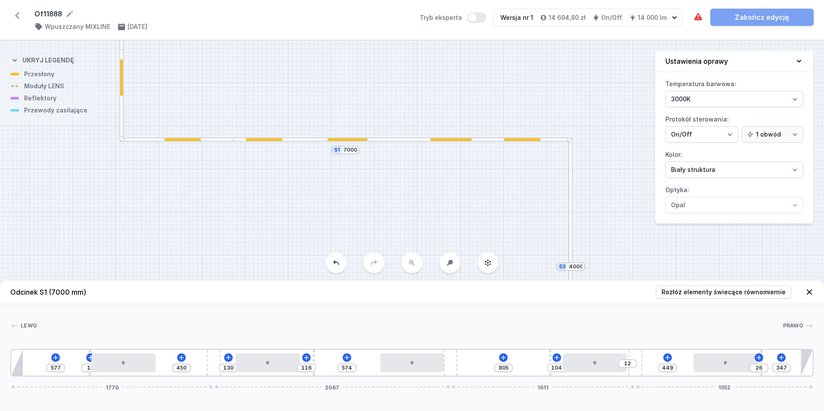
click at [86, 379] on div "Odcinek S1 (7000 mm) Rozłóż elementy świecące równomiernie Lewo Prawo 1 2 3 4 3…" at bounding box center [412, 346] width 824 height 131
click at [570, 211] on div at bounding box center [571, 203] width 4 height 130
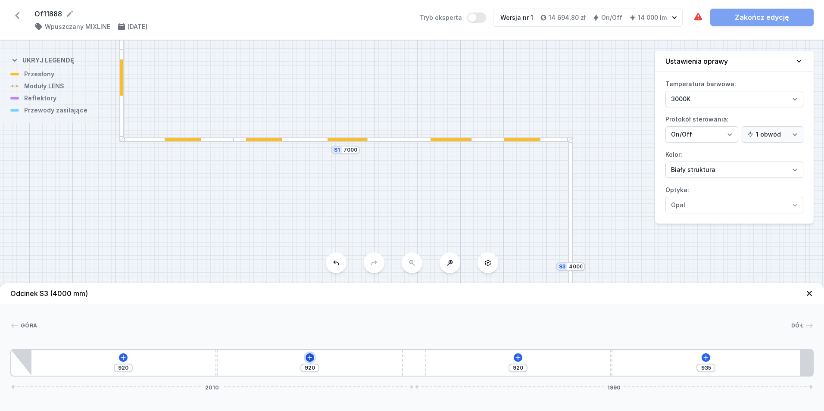
click at [313, 357] on icon at bounding box center [310, 357] width 7 height 7
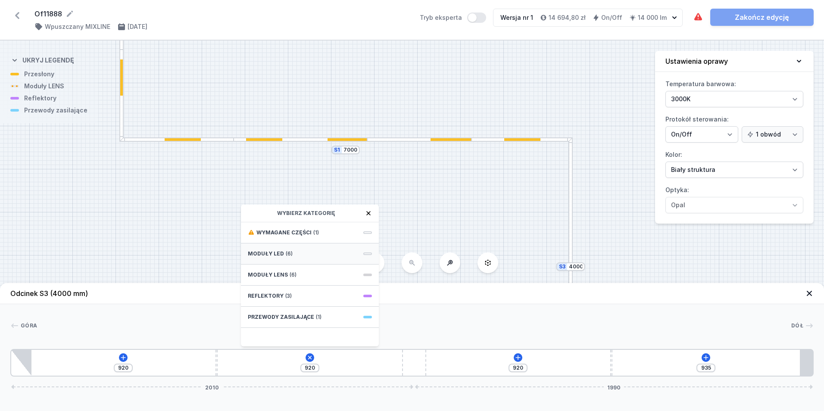
click at [295, 248] on div "Moduły LED (6)" at bounding box center [310, 254] width 138 height 21
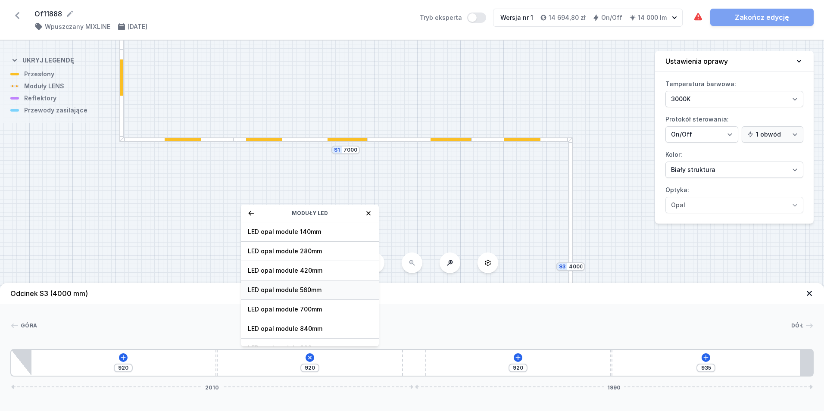
click at [318, 285] on div "LED opal module 560mm" at bounding box center [310, 290] width 138 height 19
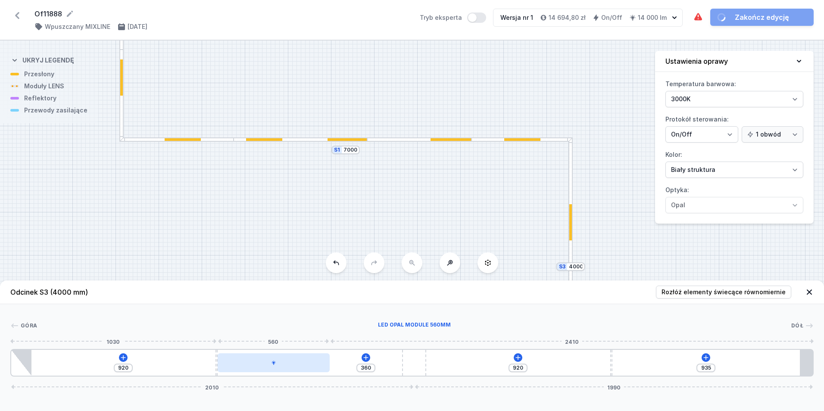
click at [299, 367] on div at bounding box center [274, 363] width 112 height 19
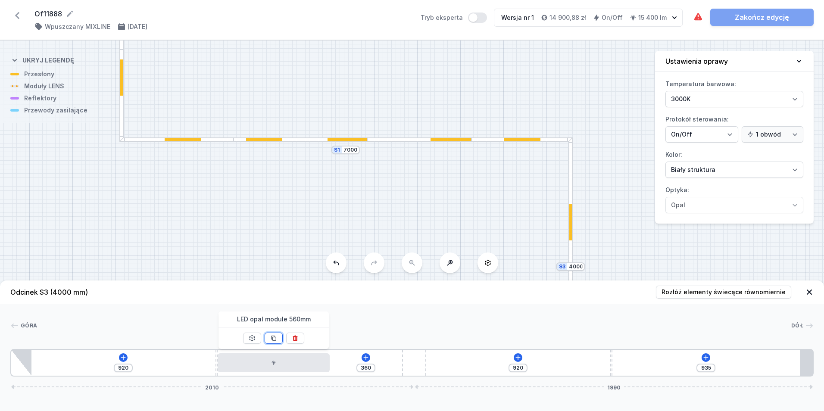
click at [275, 341] on icon at bounding box center [274, 338] width 5 height 5
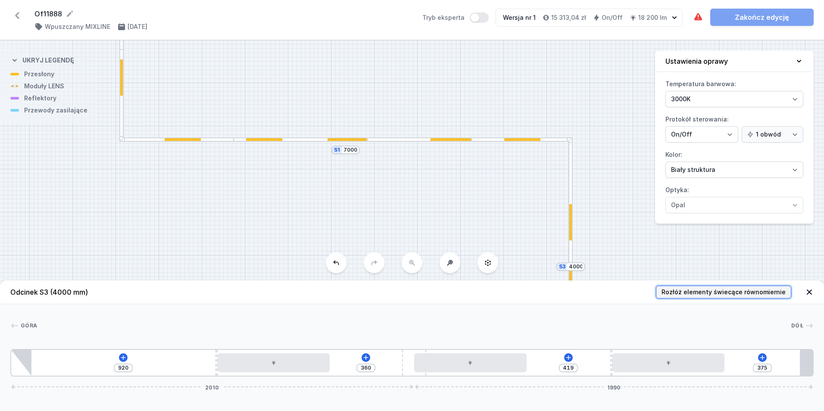
click at [731, 295] on span "Rozłóż elementy świecące równomiernie" at bounding box center [724, 292] width 124 height 9
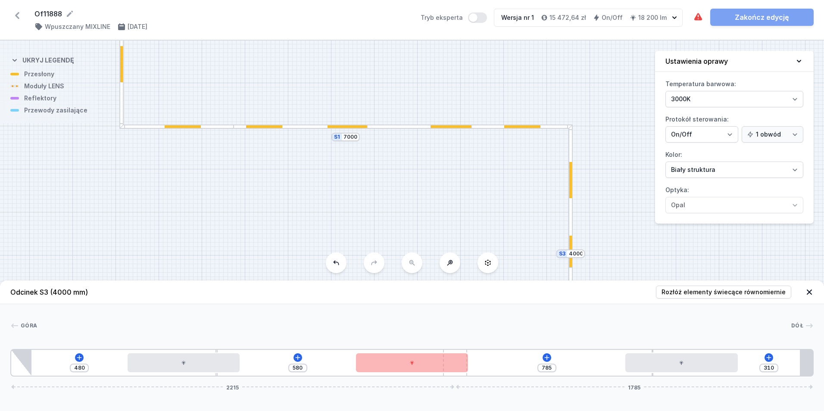
drag, startPoint x: 419, startPoint y: 375, endPoint x: 501, endPoint y: 374, distance: 81.9
click at [501, 374] on div "480 580 785 310 2215 1785" at bounding box center [412, 363] width 804 height 28
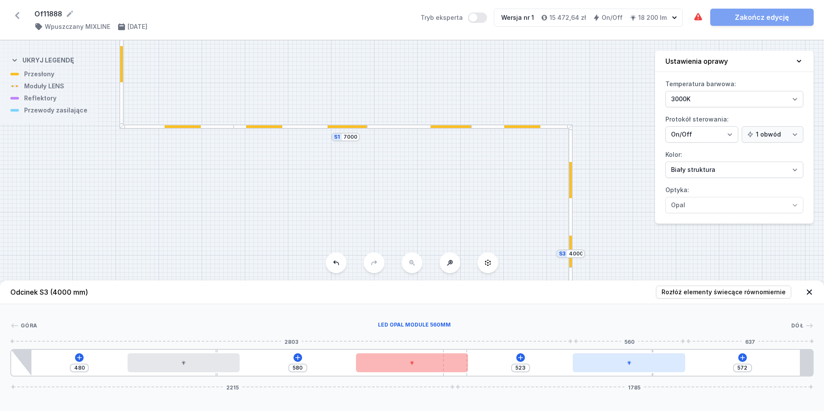
drag, startPoint x: 721, startPoint y: 366, endPoint x: 679, endPoint y: 366, distance: 42.7
click at [679, 366] on div at bounding box center [629, 363] width 112 height 19
drag, startPoint x: 452, startPoint y: 374, endPoint x: 566, endPoint y: 370, distance: 113.5
click at [824, 331] on html "Of11888 ( 11431 /v 1 ) Wpuszczany MIXLINE [DATE] Tryb eksperta Wersja nr 1 15 4…" at bounding box center [412, 205] width 824 height 411
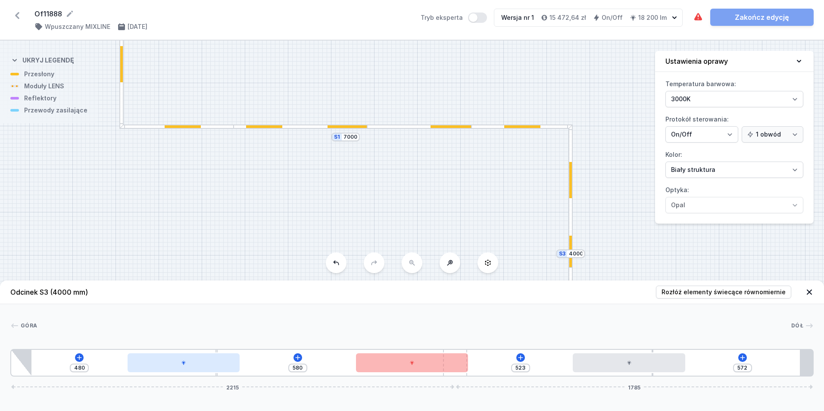
drag, startPoint x: 460, startPoint y: 376, endPoint x: 228, endPoint y: 370, distance: 232.1
click at [223, 370] on div "480 580 523 572 2215 1785" at bounding box center [412, 363] width 804 height 28
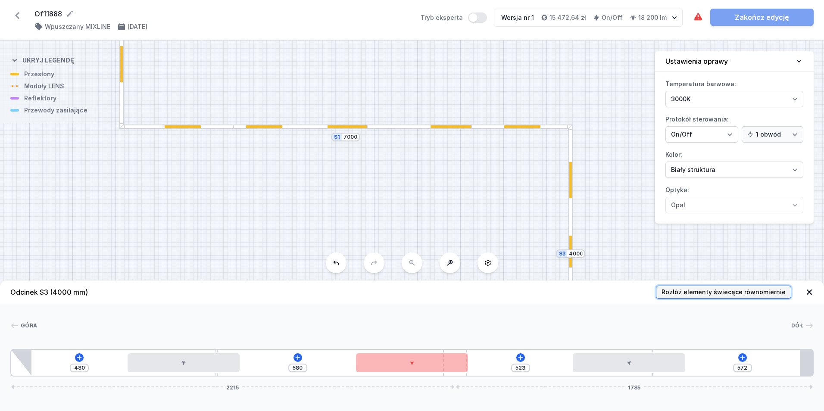
click at [694, 296] on span "Rozłóż elementy świecące równomiernie" at bounding box center [724, 292] width 124 height 9
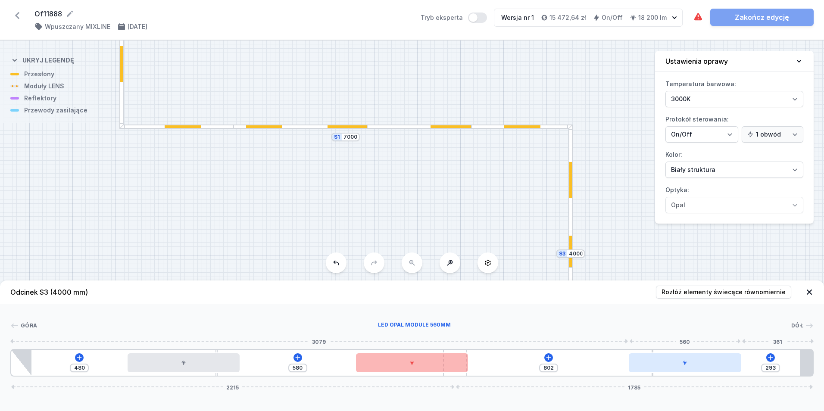
drag, startPoint x: 633, startPoint y: 369, endPoint x: 689, endPoint y: 372, distance: 55.3
click at [689, 372] on div at bounding box center [685, 363] width 112 height 19
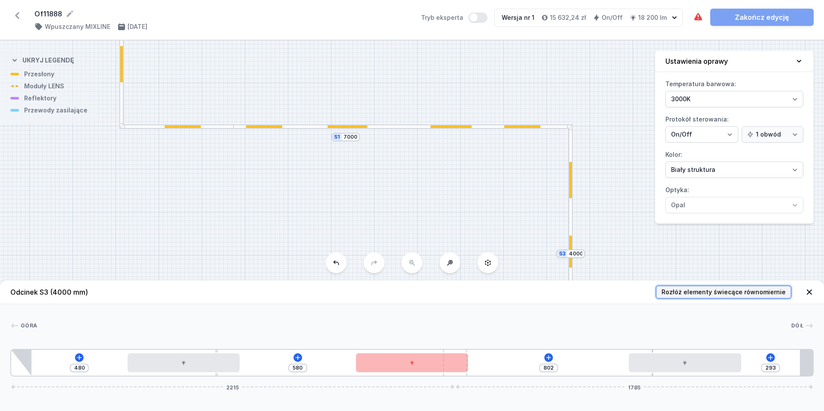
click at [685, 294] on span "Rozłóż elementy świecące równomiernie" at bounding box center [724, 292] width 124 height 9
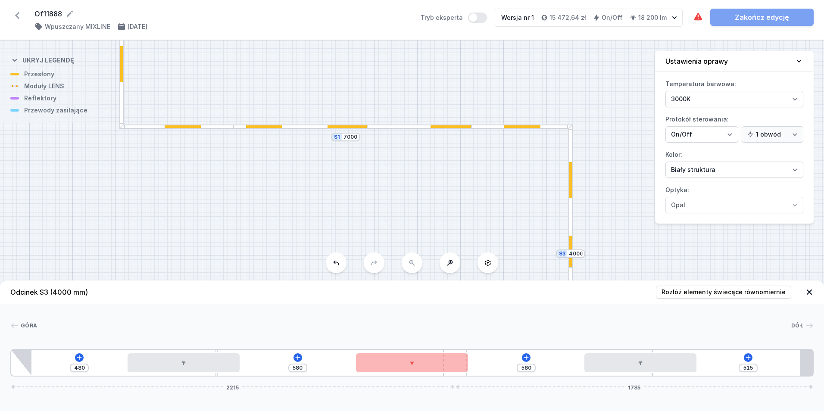
drag, startPoint x: 458, startPoint y: 374, endPoint x: 299, endPoint y: 372, distance: 159.6
click at [293, 370] on div "480 580 580 515 2215 1785" at bounding box center [412, 363] width 804 height 28
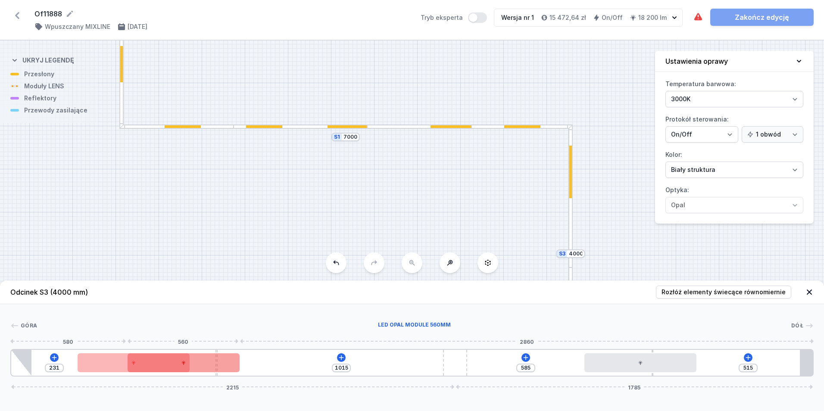
drag, startPoint x: 421, startPoint y: 361, endPoint x: 135, endPoint y: 367, distance: 285.5
click at [135, 367] on div "231 1015 585 515 2215 1785" at bounding box center [412, 363] width 804 height 28
click at [441, 369] on div "231 1015 585 515 2215 1785" at bounding box center [412, 363] width 804 height 28
drag, startPoint x: 450, startPoint y: 369, endPoint x: 765, endPoint y: 350, distance: 316.2
click at [765, 350] on div "231 1015 585 515 2215 1785" at bounding box center [412, 363] width 804 height 28
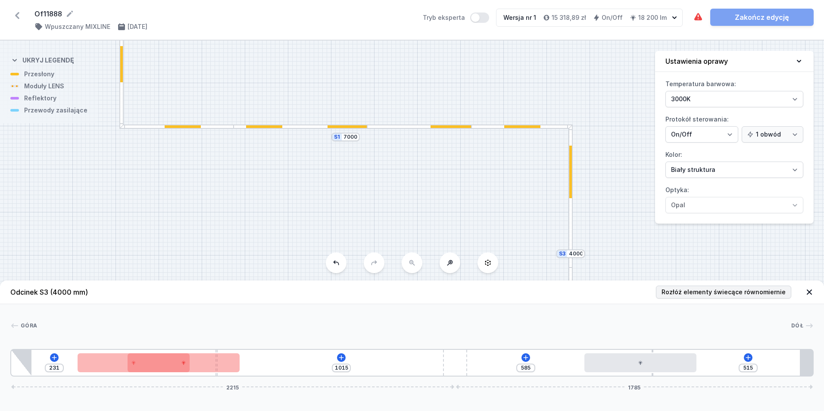
click at [750, 298] on header "Odcinek S3 (4000 mm) Rozłóż elementy świecące równomiernie" at bounding box center [412, 293] width 824 height 24
click at [742, 290] on span "Rozłóż elementy świecące równomiernie" at bounding box center [724, 292] width 124 height 9
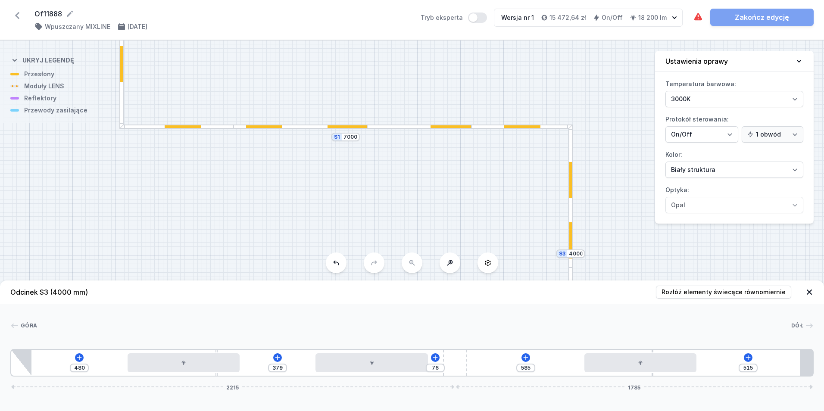
drag, startPoint x: 410, startPoint y: 369, endPoint x: 367, endPoint y: 379, distance: 44.2
click at [367, 379] on div "Odcinek S3 (4000 mm) Rozłóż elementy świecące równomiernie Góra Dół 1 2 3 3 4 2…" at bounding box center [412, 346] width 824 height 131
click at [695, 291] on span "Rozłóż elementy świecące równomiernie" at bounding box center [724, 292] width 124 height 9
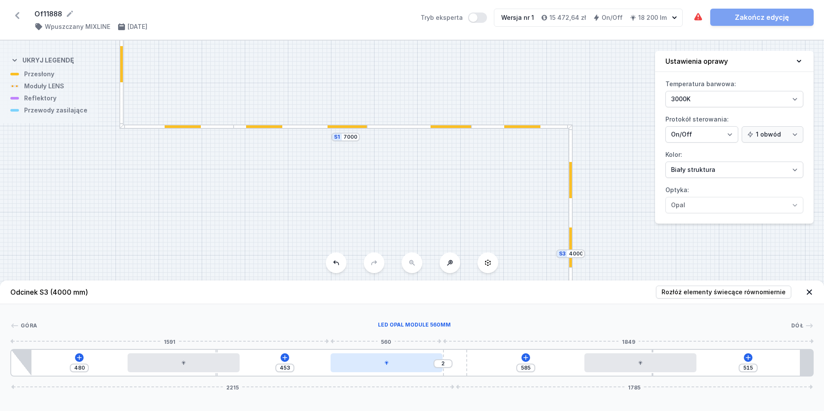
drag, startPoint x: 408, startPoint y: 365, endPoint x: 380, endPoint y: 363, distance: 28.1
click at [380, 363] on div at bounding box center [387, 363] width 112 height 19
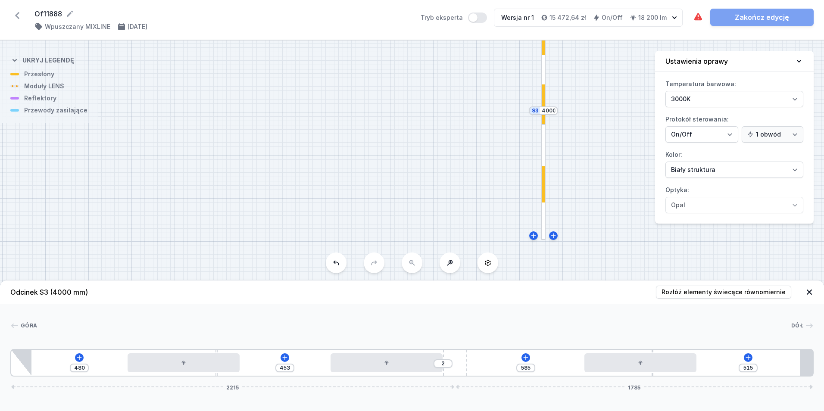
drag, startPoint x: 382, startPoint y: 183, endPoint x: 364, endPoint y: 63, distance: 121.1
click at [364, 63] on div "S3 4000 S2 7000 S1 7000" at bounding box center [412, 226] width 824 height 371
click at [718, 294] on span "Rozłóż elementy świecące równomiernie" at bounding box center [724, 292] width 124 height 9
drag, startPoint x: 403, startPoint y: 370, endPoint x: 376, endPoint y: 366, distance: 27.8
click at [376, 366] on div at bounding box center [387, 363] width 112 height 19
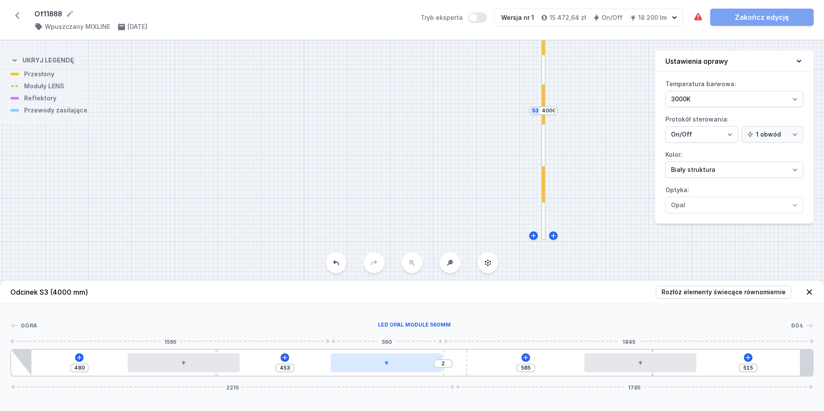
click at [371, 366] on div at bounding box center [387, 363] width 112 height 19
click at [407, 185] on div "S3 4000 S2 7000 S1 7000" at bounding box center [412, 226] width 824 height 371
click at [749, 359] on icon at bounding box center [748, 357] width 7 height 7
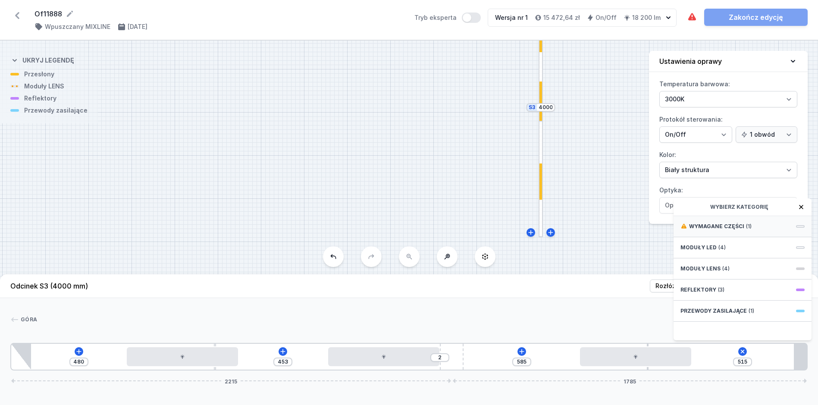
click at [746, 230] on span "(1)" at bounding box center [749, 226] width 6 height 7
click at [744, 230] on span "Hole for power supply cable" at bounding box center [742, 225] width 124 height 9
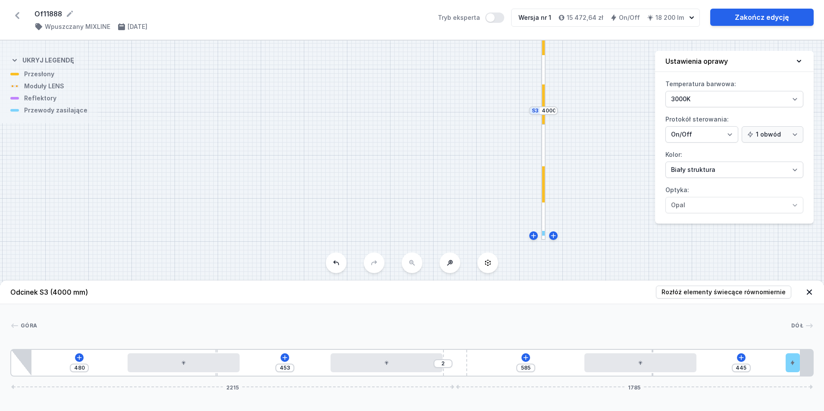
drag, startPoint x: 707, startPoint y: 364, endPoint x: 883, endPoint y: 367, distance: 176.0
click at [824, 367] on html "Of11888 ( 11431 /v 1 ) Wpuszczany MIXLINE [DATE] Tryb eksperta Wersja nr 1 15 4…" at bounding box center [412, 205] width 824 height 411
click at [765, 23] on link "Zakończ edycję" at bounding box center [762, 17] width 103 height 17
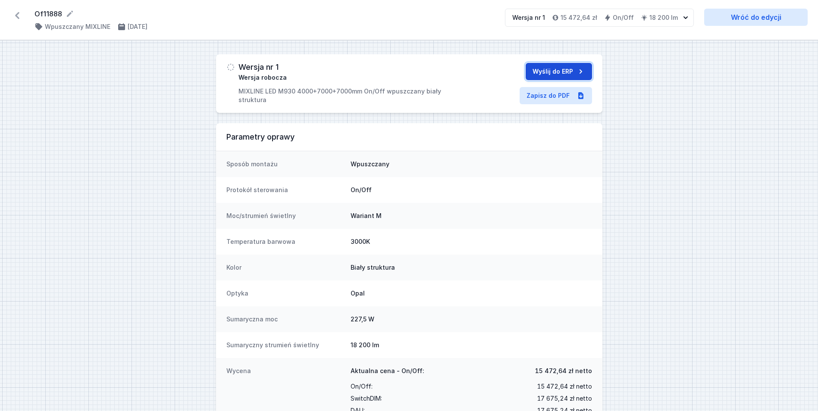
click at [550, 70] on button "Wyślij do ERP" at bounding box center [559, 71] width 66 height 17
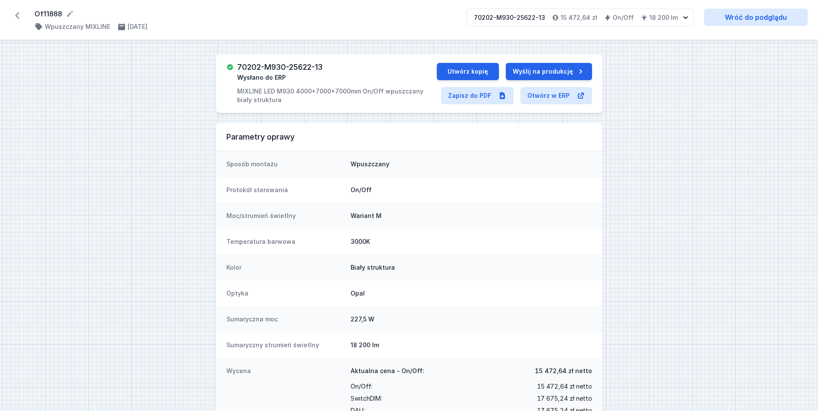
click at [291, 64] on h3 "70202-M930-25622-13" at bounding box center [279, 67] width 85 height 9
copy h3 "70202-M930-25622-13"
click at [476, 75] on button "Utwórz kopię" at bounding box center [468, 71] width 62 height 17
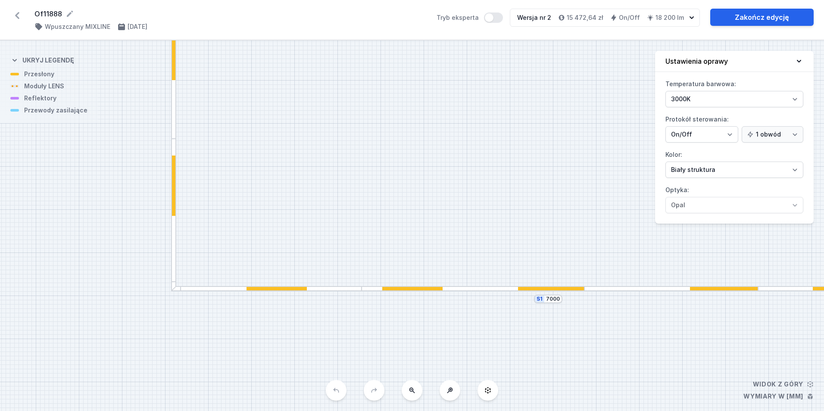
drag, startPoint x: 304, startPoint y: 216, endPoint x: 402, endPoint y: 136, distance: 126.3
click at [402, 136] on div "S3 4000 S2 7000 S1 7000" at bounding box center [412, 226] width 824 height 371
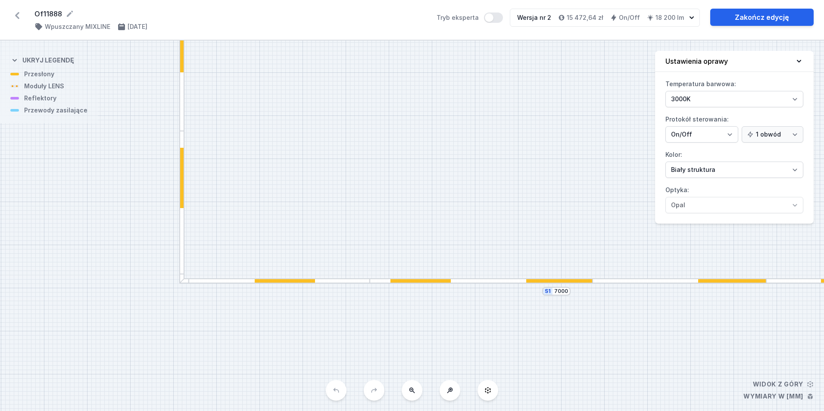
click at [182, 179] on div at bounding box center [182, 178] width 4 height 60
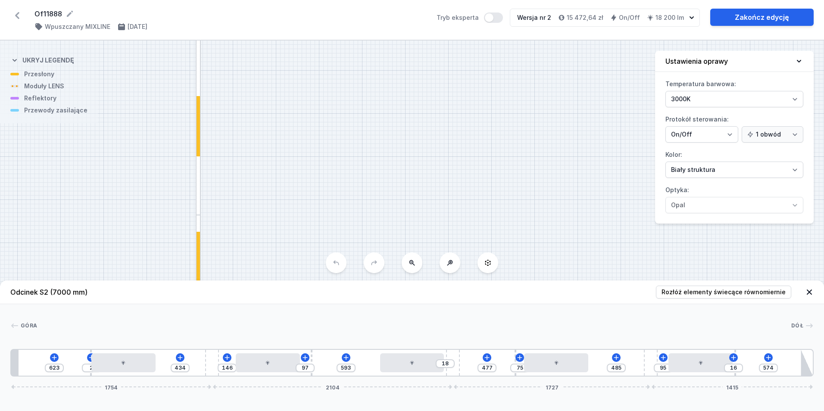
drag, startPoint x: 235, startPoint y: 102, endPoint x: 287, endPoint y: 269, distance: 175.3
click at [286, 278] on div "S3 4000 S2 7000 S1 7000" at bounding box center [412, 226] width 824 height 371
click at [411, 271] on button at bounding box center [412, 263] width 21 height 21
click at [411, 271] on div "S3 4000 S2 7000 S1 7000" at bounding box center [412, 226] width 824 height 371
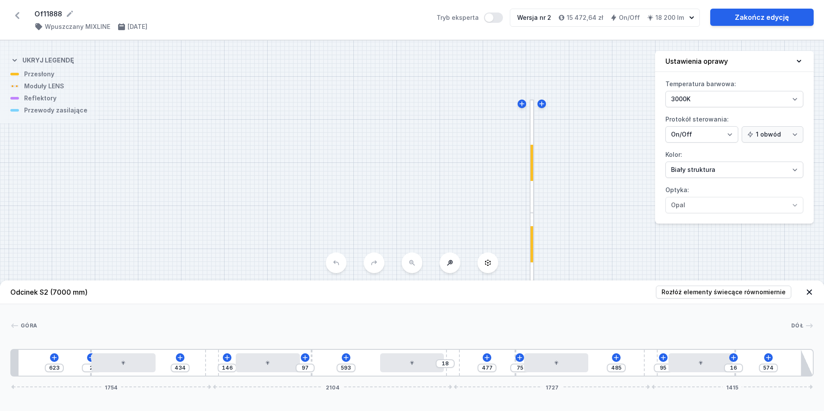
click at [411, 271] on div "S3 4000 S2 7000 S1 7000" at bounding box center [412, 226] width 824 height 371
drag, startPoint x: 408, startPoint y: 150, endPoint x: 323, endPoint y: 20, distance: 155.5
click at [323, 15] on div "Of11888 ( 11431 /v 2 ) Wpuszczany MIXLINE [DATE] Tryb eksperta Wersja nr 2 15 4…" at bounding box center [412, 205] width 824 height 411
click at [428, 166] on div "S2 7000" at bounding box center [434, 167] width 29 height 9
click at [428, 167] on div "S2 7000" at bounding box center [434, 167] width 29 height 9
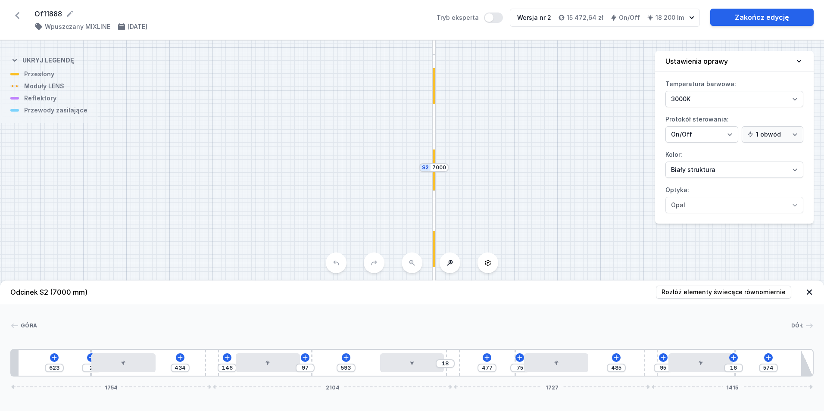
click at [427, 170] on div "S2 7000" at bounding box center [434, 167] width 29 height 9
click at [434, 170] on input "7000" at bounding box center [440, 167] width 14 height 7
click at [429, 224] on div at bounding box center [435, 218] width 18 height 22
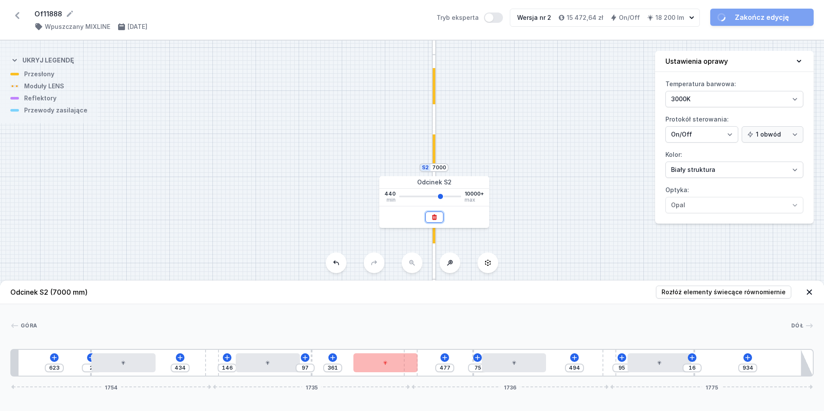
click at [431, 218] on icon at bounding box center [434, 217] width 7 height 7
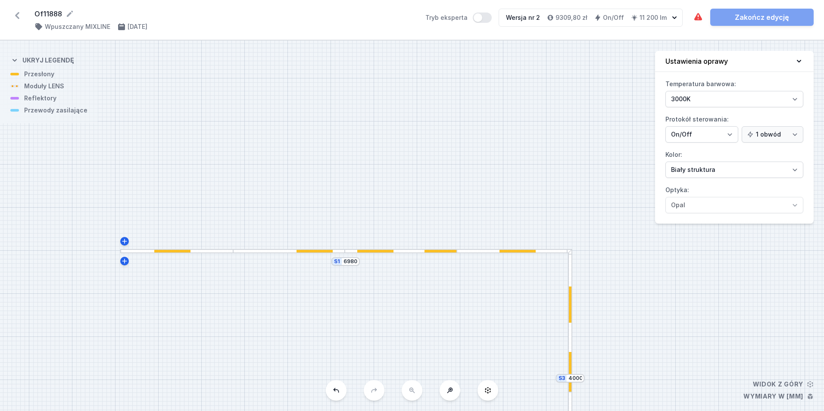
drag, startPoint x: 564, startPoint y: 239, endPoint x: 303, endPoint y: 159, distance: 273.3
click at [234, 97] on div "S3 4000 S1 6980" at bounding box center [412, 226] width 824 height 371
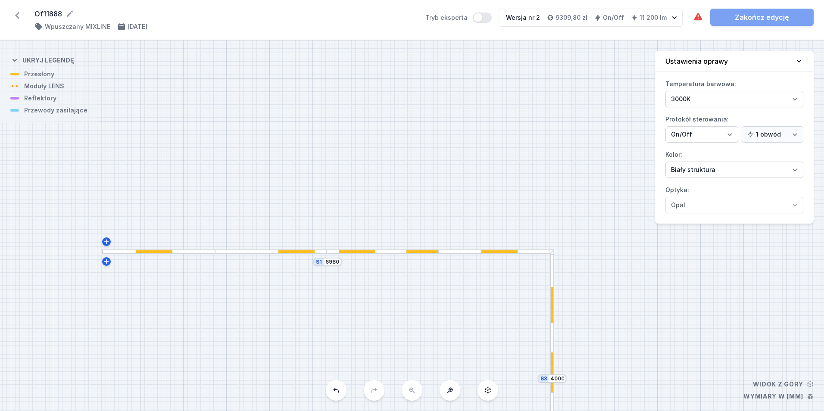
click at [552, 336] on div at bounding box center [552, 321] width 4 height 143
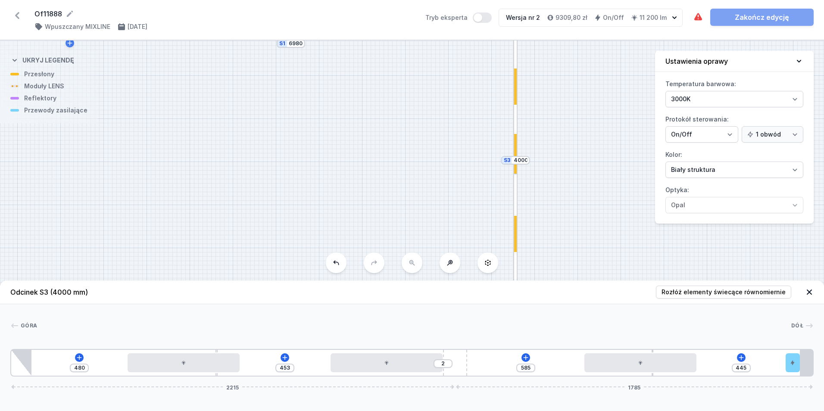
drag, startPoint x: 460, startPoint y: 187, endPoint x: 477, endPoint y: 145, distance: 44.8
click at [411, 0] on html "Of11888 ( 11431 /v 2 ) Wpuszczany MIXLINE [DATE] Tryb eksperta Wersja nr 2 9309…" at bounding box center [412, 205] width 824 height 411
click at [510, 162] on input "4000" at bounding box center [509, 160] width 14 height 7
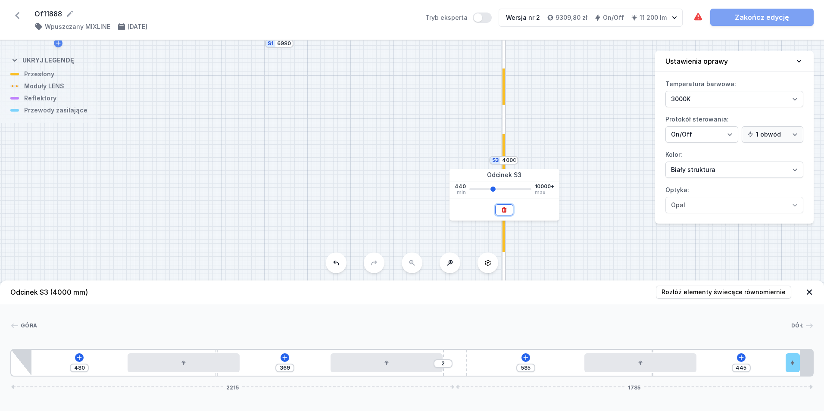
click at [504, 207] on icon at bounding box center [504, 210] width 7 height 7
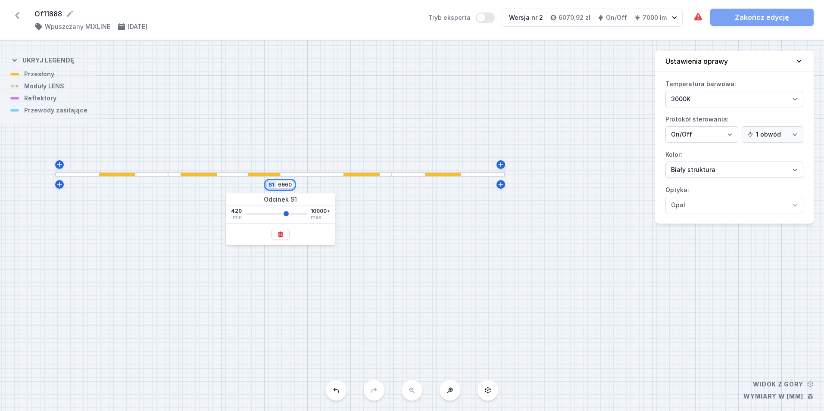
click at [283, 186] on input "6960" at bounding box center [285, 185] width 14 height 7
click at [284, 119] on div "S1 4000" at bounding box center [412, 226] width 824 height 371
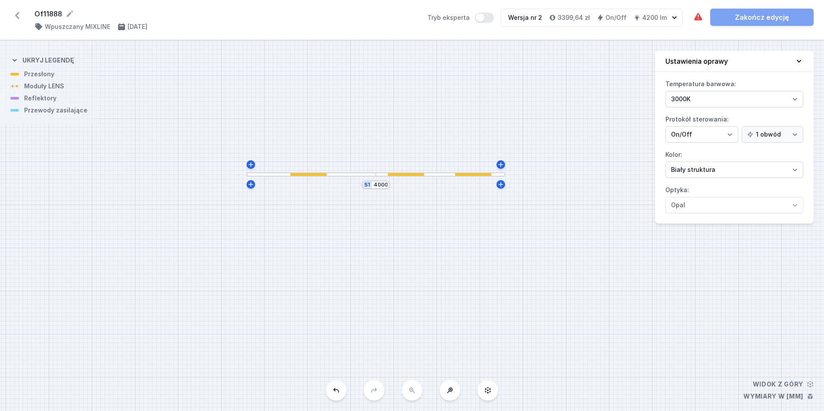
click at [407, 175] on div at bounding box center [406, 174] width 36 height 3
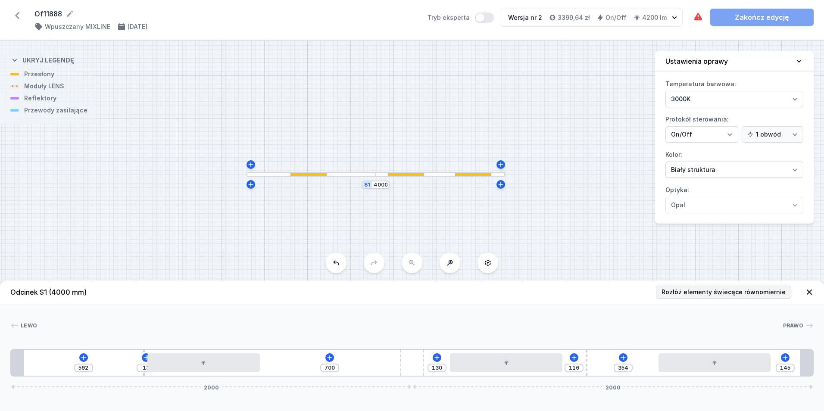
click at [686, 298] on header "Odcinek S1 (4000 mm) Rozłóż elementy świecące równomiernie" at bounding box center [412, 293] width 824 height 24
click at [686, 296] on span "Rozłóż elementy świecące równomiernie" at bounding box center [724, 292] width 124 height 9
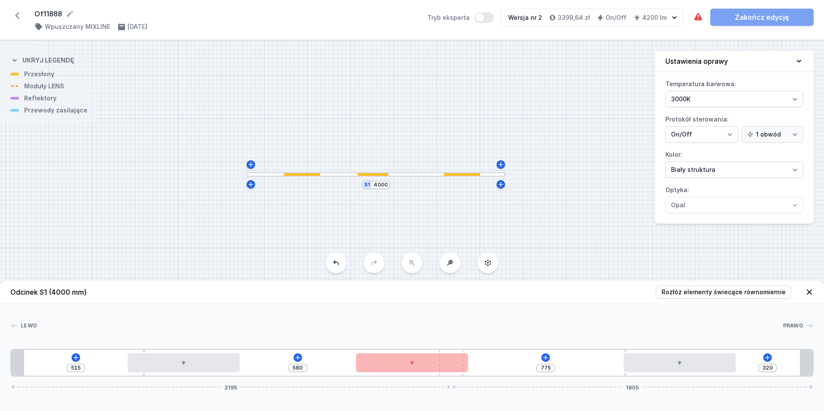
drag, startPoint x: 412, startPoint y: 374, endPoint x: 350, endPoint y: 376, distance: 62.6
click at [346, 377] on div "Odcinek S1 (4000 mm) Rozłóż elementy świecące równomiernie Lewo Prawo 1 2 3 4 3…" at bounding box center [412, 346] width 824 height 131
drag, startPoint x: 454, startPoint y: 376, endPoint x: 566, endPoint y: 359, distance: 113.3
click at [566, 359] on div "515 580 775 320 2195 1805" at bounding box center [412, 363] width 804 height 28
drag, startPoint x: 626, startPoint y: 374, endPoint x: 587, endPoint y: 370, distance: 39.0
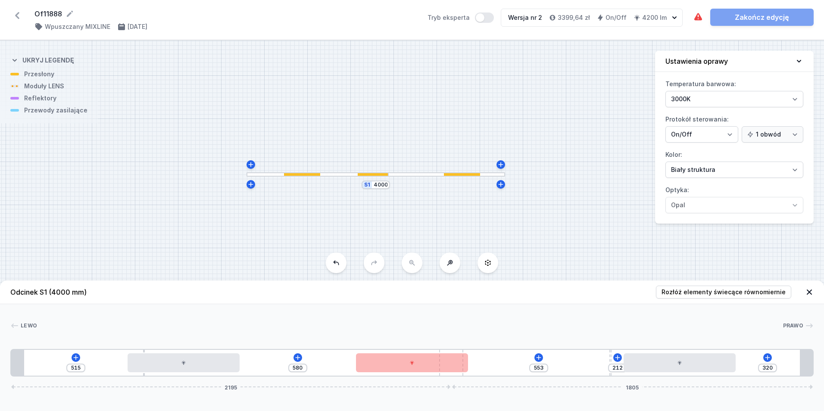
click at [587, 370] on div "515 580 553 212 320 2195 1805" at bounding box center [412, 363] width 804 height 28
drag, startPoint x: 461, startPoint y: 376, endPoint x: 469, endPoint y: 376, distance: 8.2
click at [469, 376] on div "515 580 553 212 320 2195 1805" at bounding box center [412, 363] width 804 height 28
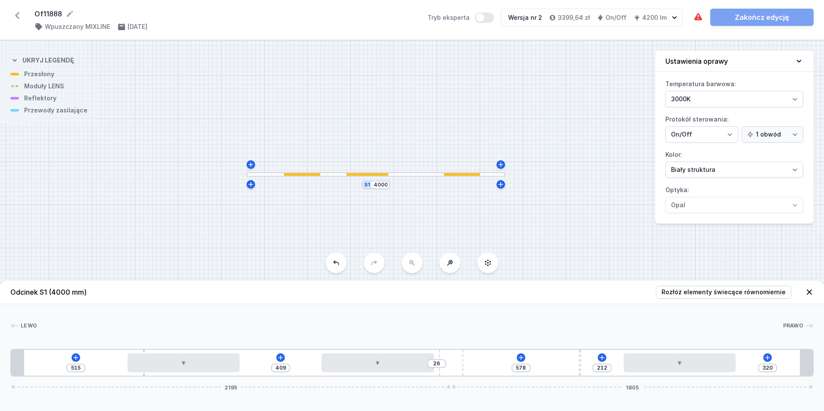
drag, startPoint x: 406, startPoint y: 369, endPoint x: 541, endPoint y: 342, distance: 138.1
click at [379, 380] on div "Odcinek S1 (4000 mm) Rozłóż elementy świecące równomiernie Lewo Prawo 1 2 3 3 4…" at bounding box center [412, 346] width 824 height 131
click at [387, 369] on div at bounding box center [382, 363] width 112 height 19
click at [765, 360] on icon at bounding box center [768, 357] width 7 height 7
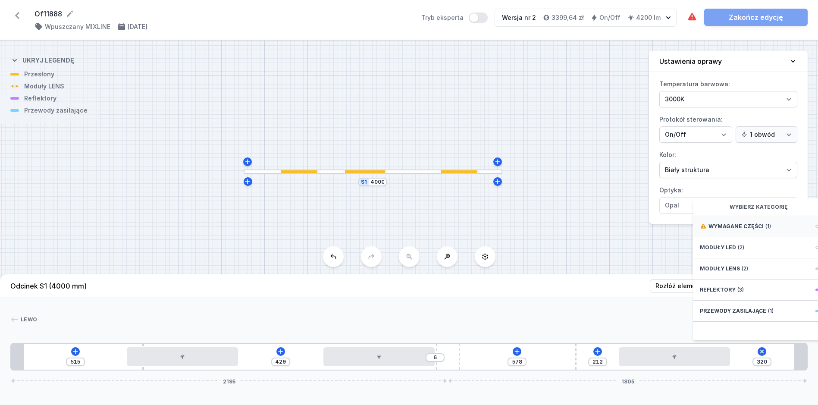
click at [748, 237] on div "Wymagane części (1)" at bounding box center [762, 226] width 138 height 21
click at [746, 230] on span "Hole for power supply cable" at bounding box center [762, 225] width 124 height 9
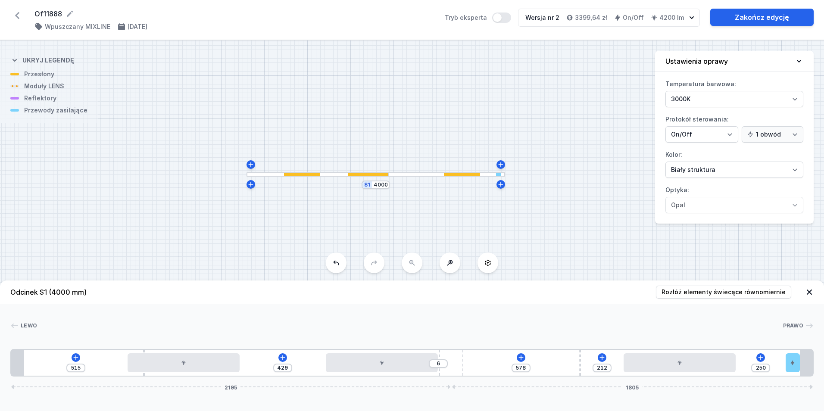
drag, startPoint x: 740, startPoint y: 366, endPoint x: 840, endPoint y: 351, distance: 100.7
click at [824, 351] on html "Of11888 ( 11431 /v 2 ) Wpuszczany MIXLINE [DATE] Tryb eksperta Wersja nr 2 3399…" at bounding box center [412, 205] width 824 height 411
click at [755, 17] on link "Zakończ edycję" at bounding box center [762, 17] width 103 height 17
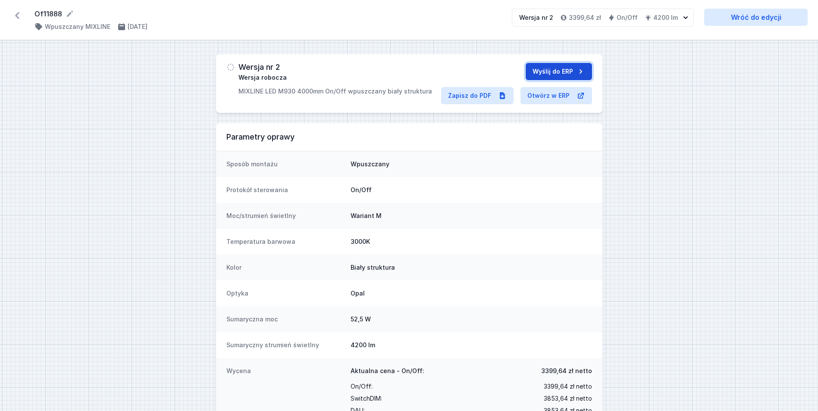
click at [557, 69] on button "Wyślij do ERP" at bounding box center [559, 71] width 66 height 17
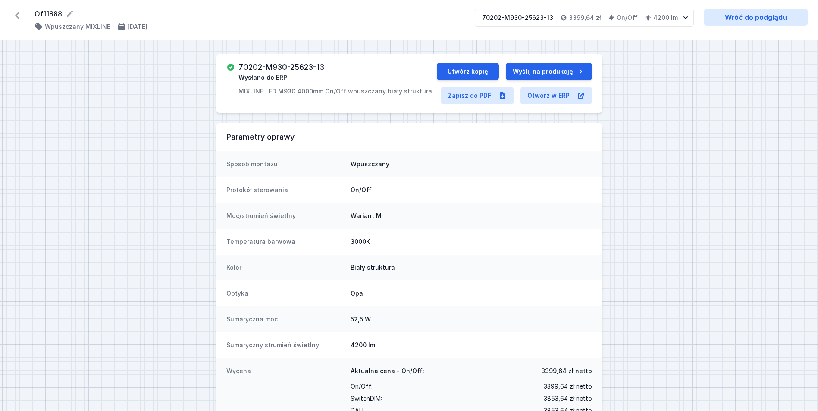
click at [287, 67] on h3 "70202-M930-25623-13" at bounding box center [281, 67] width 86 height 9
copy h3 "70202-M930-25623-13"
click at [469, 71] on button "Utwórz kopię" at bounding box center [468, 71] width 62 height 17
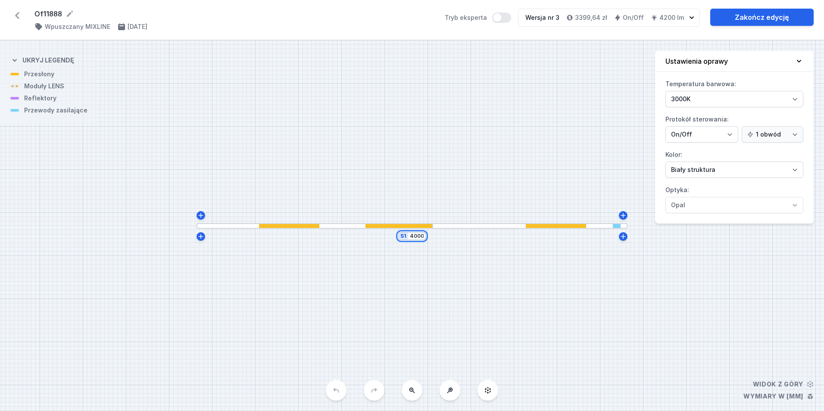
click at [417, 240] on input "4000" at bounding box center [417, 236] width 14 height 7
drag, startPoint x: 413, startPoint y: 236, endPoint x: 407, endPoint y: 235, distance: 6.7
click at [407, 235] on div "S1 4000" at bounding box center [412, 236] width 28 height 9
click at [407, 163] on div "S1 2000" at bounding box center [412, 226] width 824 height 371
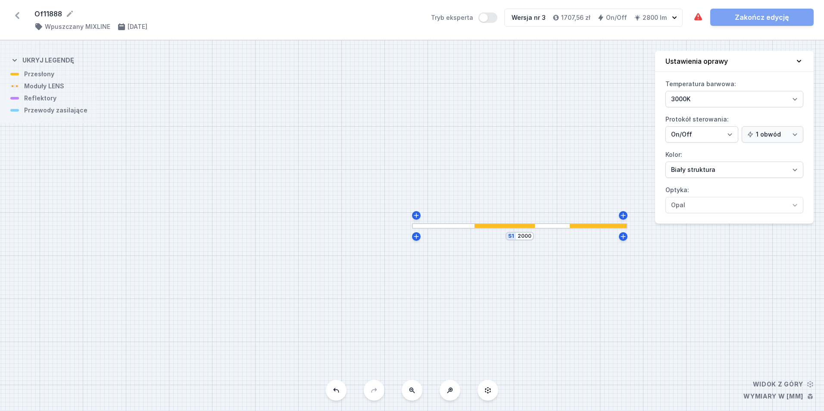
click at [554, 228] on div at bounding box center [520, 226] width 216 height 6
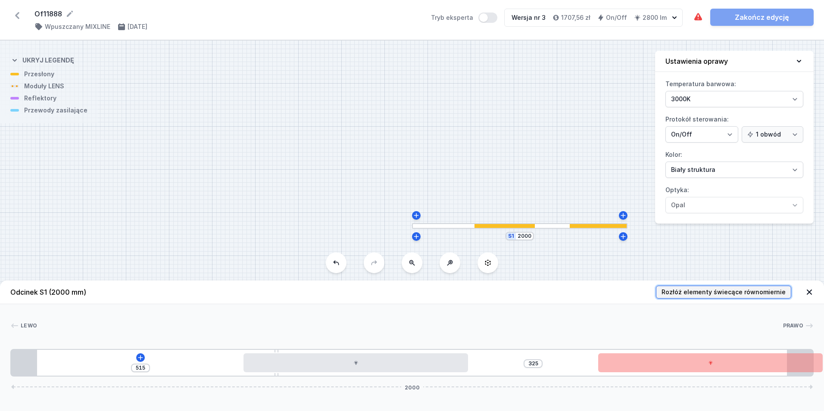
click at [702, 288] on span "Rozłóż elementy świecące równomiernie" at bounding box center [724, 292] width 124 height 9
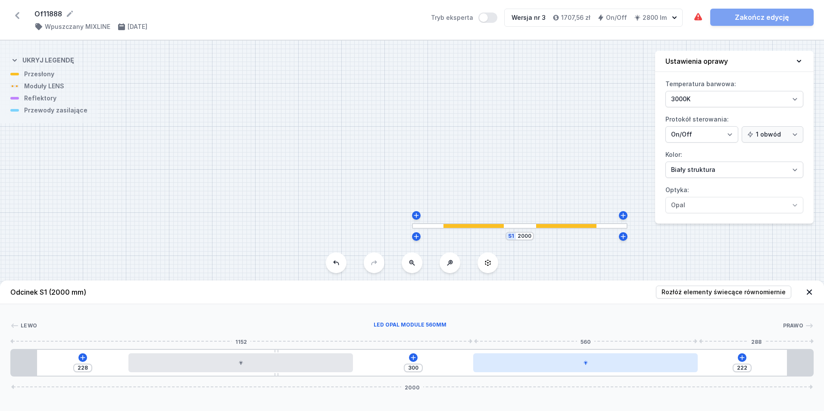
drag, startPoint x: 542, startPoint y: 369, endPoint x: 546, endPoint y: 370, distance: 4.4
click at [546, 370] on div at bounding box center [585, 363] width 225 height 19
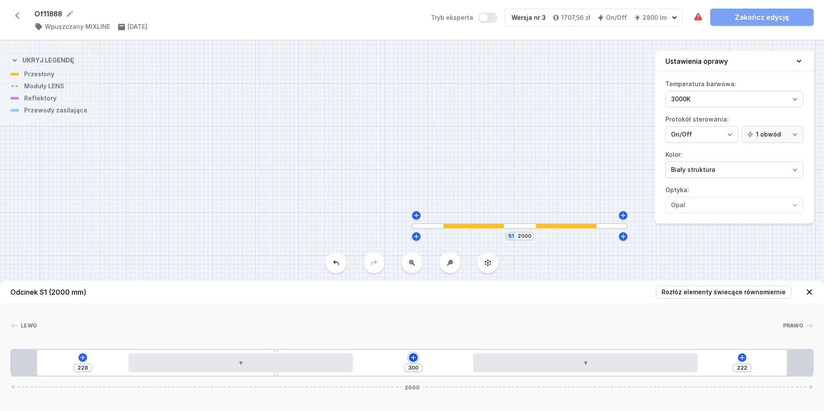
click at [410, 360] on icon at bounding box center [413, 357] width 7 height 7
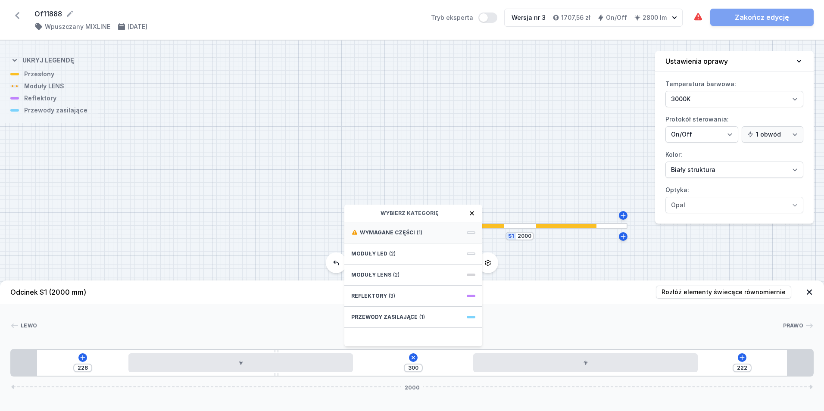
click at [406, 235] on span "Wymagane części" at bounding box center [387, 232] width 55 height 7
click at [406, 235] on span "Hole for power supply cable" at bounding box center [413, 232] width 124 height 9
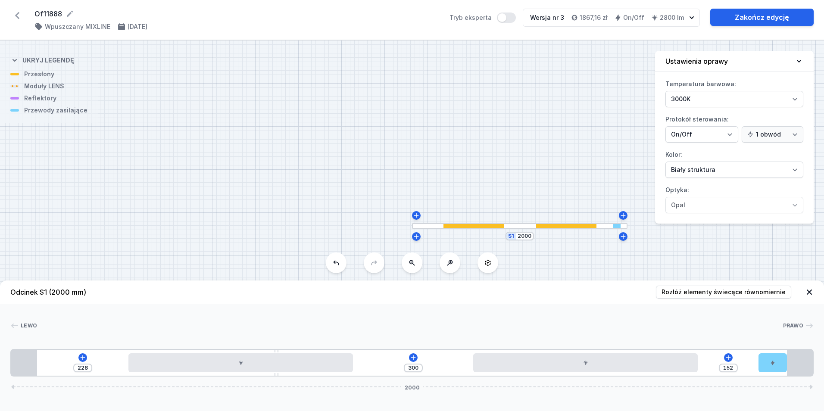
drag, startPoint x: 370, startPoint y: 360, endPoint x: 815, endPoint y: 337, distance: 445.6
click at [723, 295] on span "Rozłóż elementy świecące równomiernie" at bounding box center [724, 292] width 124 height 9
click at [760, 16] on link "Zakończ edycję" at bounding box center [762, 17] width 103 height 17
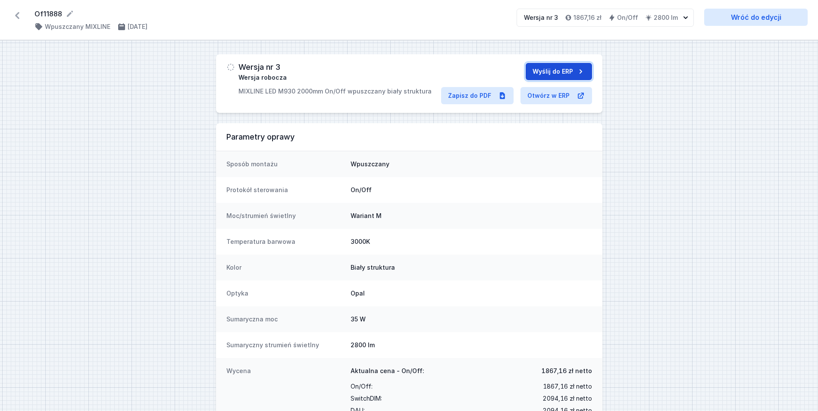
click at [545, 72] on button "Wyślij do ERP" at bounding box center [559, 71] width 66 height 17
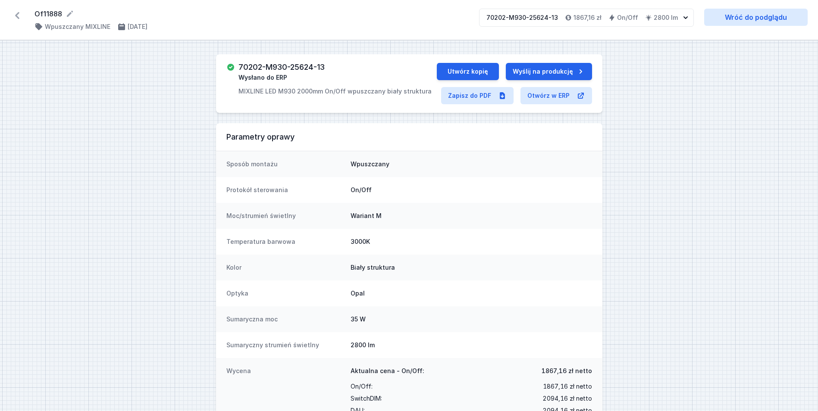
click at [312, 66] on h3 "70202-M930-25624-13" at bounding box center [281, 67] width 86 height 9
copy h3 "70202-M930-25624-13"
